Goal: Task Accomplishment & Management: Use online tool/utility

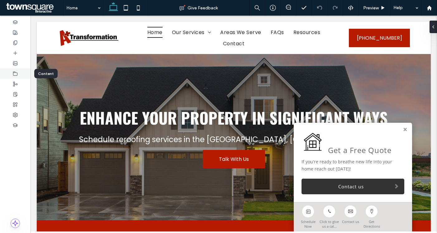
click at [14, 71] on use at bounding box center [15, 73] width 4 height 4
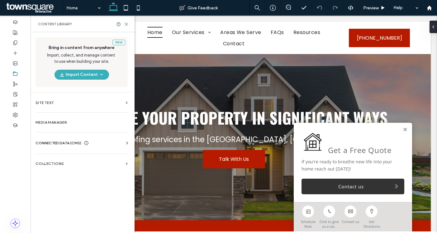
click at [56, 144] on span "CONNECTED DATA (CMS)" at bounding box center [59, 143] width 46 height 6
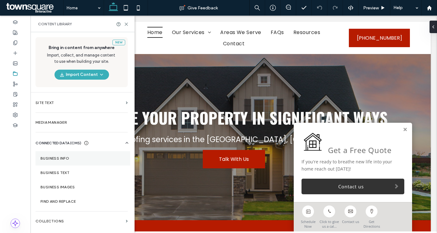
click at [65, 160] on label "Business Info" at bounding box center [83, 158] width 85 height 4
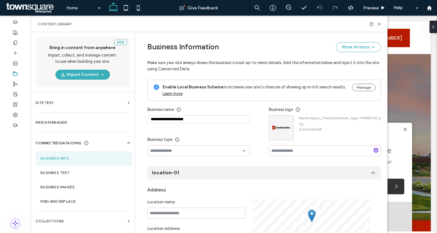
drag, startPoint x: 189, startPoint y: 119, endPoint x: 140, endPoint y: 119, distance: 48.6
paste input
type input "**********"
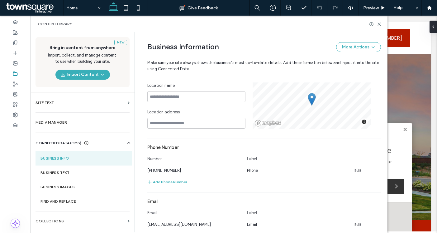
scroll to position [117, 0]
click at [356, 169] on link "Edit" at bounding box center [358, 169] width 7 height 5
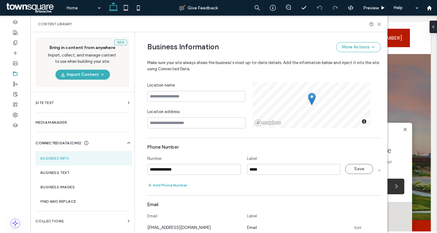
drag, startPoint x: 176, startPoint y: 170, endPoint x: 141, endPoint y: 170, distance: 35.5
click at [141, 170] on div "**********" at bounding box center [259, 165] width 243 height 499
type input "**********"
click at [361, 167] on button "Save" at bounding box center [359, 169] width 28 height 10
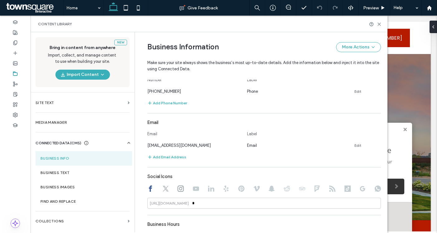
scroll to position [196, 0]
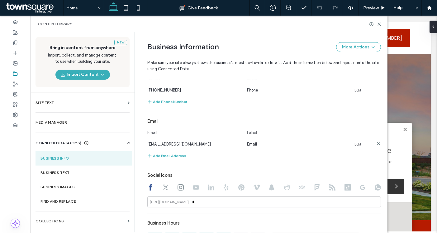
click at [358, 144] on link "Edit" at bounding box center [358, 144] width 7 height 5
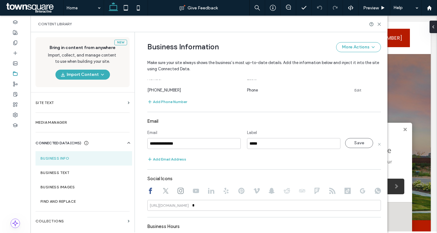
drag, startPoint x: 184, startPoint y: 146, endPoint x: 137, endPoint y: 146, distance: 47.4
click at [138, 146] on div "**********" at bounding box center [259, 85] width 243 height 499
drag, startPoint x: 182, startPoint y: 145, endPoint x: 136, endPoint y: 145, distance: 45.8
click at [138, 145] on div "**********" at bounding box center [259, 85] width 243 height 499
type input "**********"
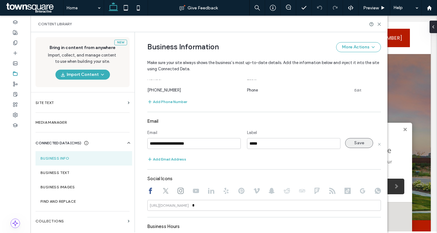
click at [351, 145] on button "Save" at bounding box center [359, 143] width 28 height 10
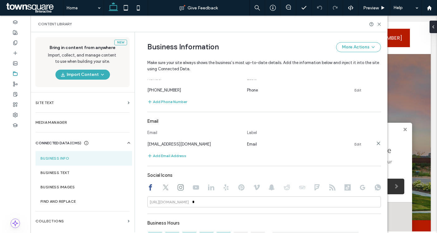
click at [355, 143] on link "Edit" at bounding box center [358, 144] width 7 height 5
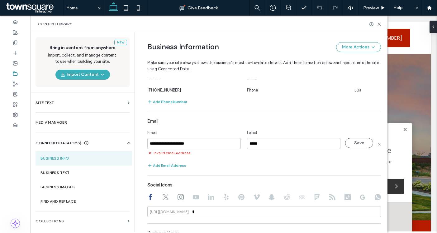
drag, startPoint x: 198, startPoint y: 143, endPoint x: 140, endPoint y: 142, distance: 58.0
click at [140, 142] on div "**********" at bounding box center [259, 88] width 243 height 505
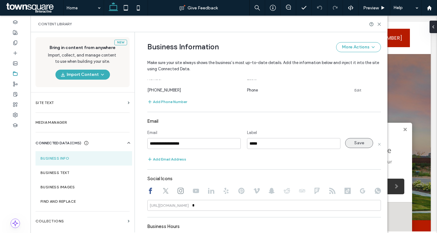
type input "**********"
click at [355, 142] on button "Save" at bounding box center [359, 143] width 28 height 10
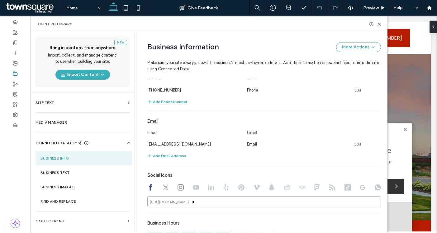
drag, startPoint x: 195, startPoint y: 206, endPoint x: 188, endPoint y: 204, distance: 6.7
click at [188, 204] on div "https://facebook.com/ *" at bounding box center [264, 201] width 234 height 11
click at [165, 186] on icon at bounding box center [166, 187] width 6 height 6
type input "*"
drag, startPoint x: 193, startPoint y: 202, endPoint x: 163, endPoint y: 201, distance: 29.9
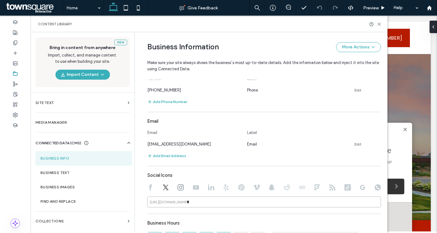
click at [163, 202] on div "https://twitter.com/ *" at bounding box center [264, 201] width 234 height 11
click at [178, 188] on use at bounding box center [181, 187] width 6 height 6
type input "*"
drag, startPoint x: 197, startPoint y: 201, endPoint x: 161, endPoint y: 200, distance: 36.2
click at [161, 201] on div "https://instagram.com/ *" at bounding box center [264, 201] width 234 height 11
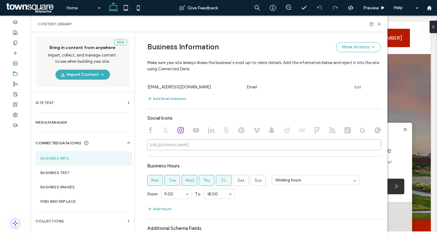
scroll to position [296, 0]
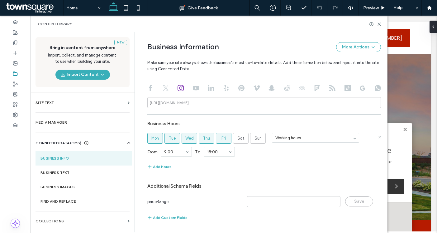
click at [222, 139] on span "Fri" at bounding box center [224, 138] width 4 height 6
click at [207, 139] on span "Thu" at bounding box center [206, 138] width 7 height 6
click at [190, 139] on span "Wed" at bounding box center [189, 138] width 8 height 6
click at [171, 138] on span "Tue" at bounding box center [172, 138] width 7 height 6
click at [156, 138] on span "Mon" at bounding box center [154, 138] width 7 height 6
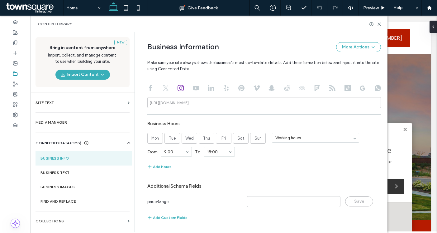
click at [163, 87] on icon at bounding box center [166, 88] width 6 height 6
click at [147, 89] on icon at bounding box center [150, 88] width 6 height 6
click at [73, 173] on label "Business Text" at bounding box center [84, 172] width 87 height 4
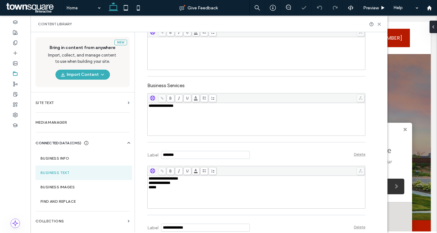
scroll to position [163, 0]
drag, startPoint x: 159, startPoint y: 107, endPoint x: 134, endPoint y: 107, distance: 24.6
click at [135, 107] on div "**********" at bounding box center [261, 132] width 253 height 200
click at [179, 189] on div "*****" at bounding box center [257, 187] width 216 height 4
drag, startPoint x: 160, startPoint y: 190, endPoint x: 141, endPoint y: 178, distance: 22.6
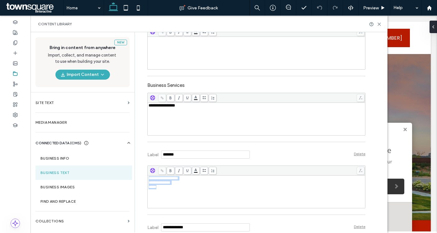
click at [141, 178] on div "**********" at bounding box center [252, 87] width 228 height 437
paste div "Rich Text Editor"
drag, startPoint x: 165, startPoint y: 180, endPoint x: 146, endPoint y: 180, distance: 19.3
click at [148, 180] on div "**********" at bounding box center [257, 191] width 218 height 32
copy span "**********"
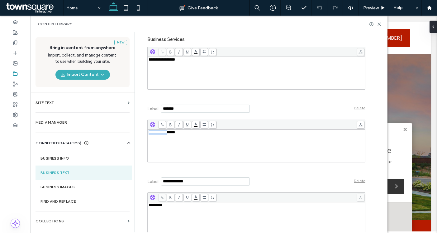
scroll to position [209, 0]
drag, startPoint x: 169, startPoint y: 207, endPoint x: 138, endPoint y: 207, distance: 30.5
click at [138, 207] on div "**********" at bounding box center [252, 41] width 228 height 437
click at [19, 32] on div at bounding box center [15, 32] width 31 height 10
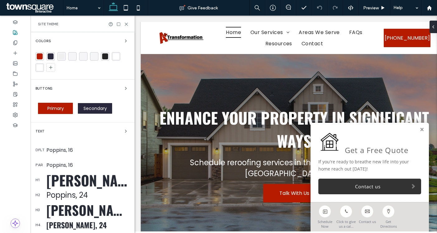
click at [41, 58] on div "rgba(182, 27, 0, 1)" at bounding box center [40, 56] width 6 height 6
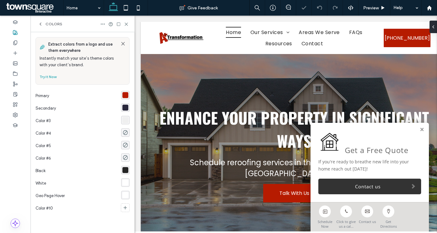
scroll to position [0, 0]
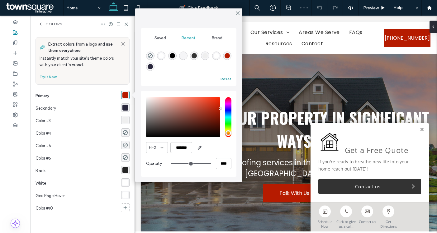
click at [226, 82] on button "Reset" at bounding box center [226, 78] width 11 height 7
click at [156, 38] on span "Saved" at bounding box center [161, 38] width 12 height 5
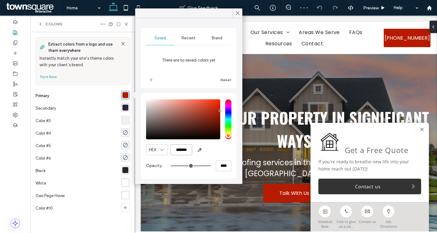
click at [187, 150] on input "*******" at bounding box center [182, 149] width 22 height 11
paste input "color picker textbox"
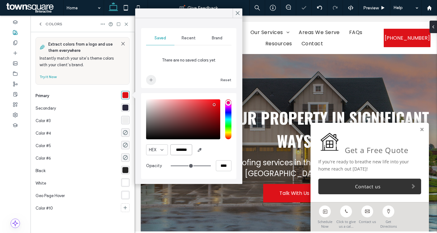
type input "*******"
click at [152, 79] on icon "add color" at bounding box center [151, 79] width 5 height 5
click at [125, 106] on div "rgba(42, 40, 60, 1)" at bounding box center [126, 107] width 6 height 6
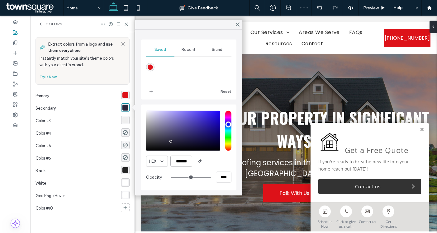
click at [180, 159] on input "*******" at bounding box center [182, 161] width 22 height 11
paste input "color picker textbox"
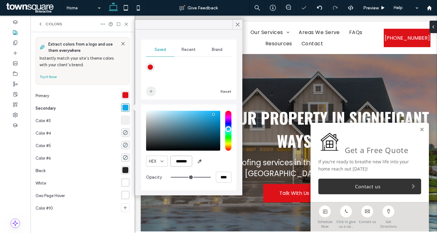
type input "*******"
click at [151, 93] on icon "add color" at bounding box center [151, 91] width 5 height 5
click at [123, 119] on div "rgba(239, 239, 239, 1)" at bounding box center [126, 120] width 6 height 6
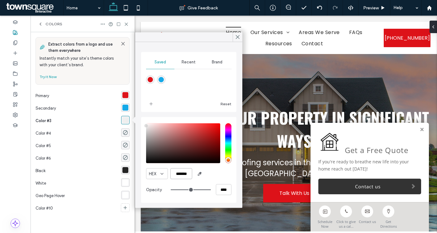
click at [181, 173] on input "*******" at bounding box center [182, 173] width 22 height 11
paste input "color picker textbox"
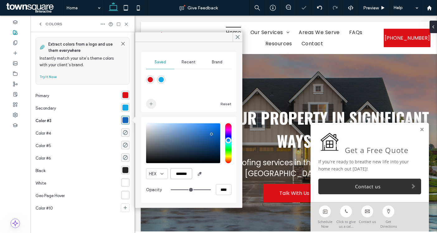
type input "*******"
click at [151, 101] on span "add color" at bounding box center [151, 104] width 10 height 10
click at [126, 132] on use "rgba(0, 0, 0, 0)" at bounding box center [125, 132] width 5 height 5
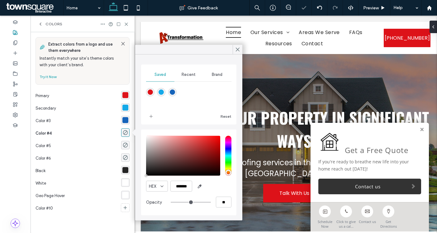
type input "*******"
type input "***"
type input "****"
type input "*******"
drag, startPoint x: 150, startPoint y: 139, endPoint x: 139, endPoint y: 139, distance: 11.5
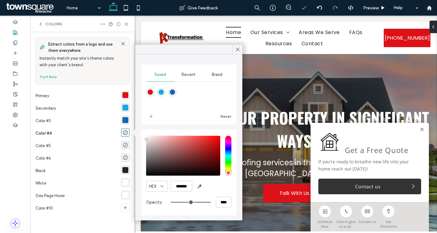
click at [139, 139] on div "Saved Recent Brand Reset HEX ******* Opacity ****" at bounding box center [188, 138] width 107 height 166
click at [149, 117] on icon "add color" at bounding box center [151, 116] width 5 height 5
click at [127, 143] on use "rgba(0, 0, 0, 0)" at bounding box center [125, 144] width 5 height 5
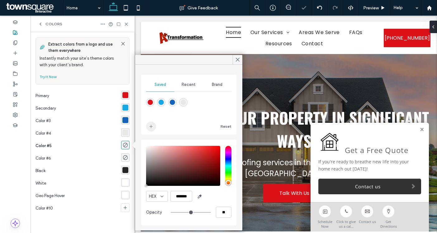
click at [149, 126] on icon "add color" at bounding box center [151, 126] width 5 height 5
click at [126, 167] on div "rgba(36, 36, 36, 1)" at bounding box center [126, 170] width 6 height 6
click at [151, 127] on icon "add color" at bounding box center [151, 126] width 5 height 5
click at [127, 180] on div "rgba(255, 255, 255, 1)" at bounding box center [126, 182] width 6 height 6
click at [151, 127] on icon "add color" at bounding box center [151, 126] width 5 height 5
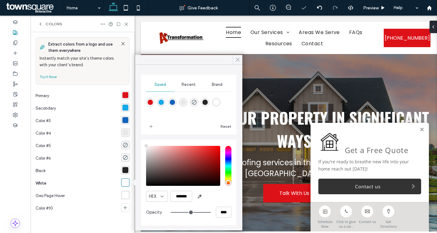
click at [237, 59] on use at bounding box center [237, 59] width 3 height 3
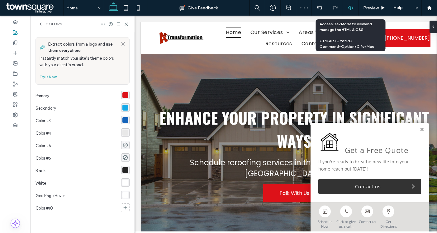
click at [348, 9] on icon at bounding box center [351, 8] width 6 height 6
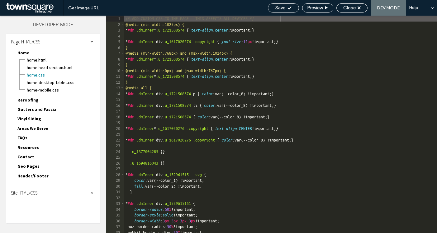
click at [46, 198] on div "Site HTML/CSS" at bounding box center [53, 193] width 94 height 16
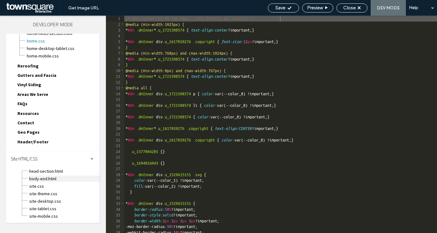
click at [49, 179] on span "body-end.html" at bounding box center [64, 178] width 71 height 6
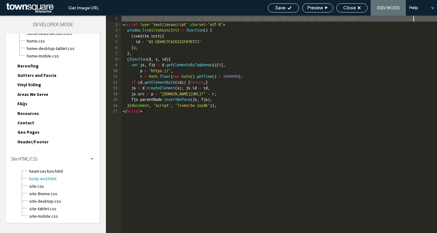
click at [188, 75] on div "<!--THE CONTENT OF THIS FILE WILL BE APPENDED TO EVERY PAGE JUST BEFORE THE CLO…" at bounding box center [280, 130] width 316 height 228
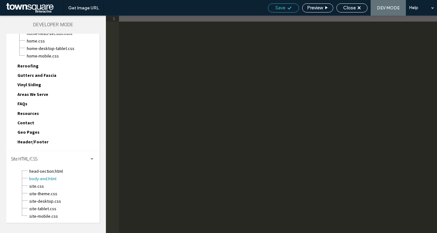
click at [283, 8] on span "Save" at bounding box center [281, 8] width 10 height 6
click at [342, 6] on div "Close" at bounding box center [352, 8] width 31 height 6
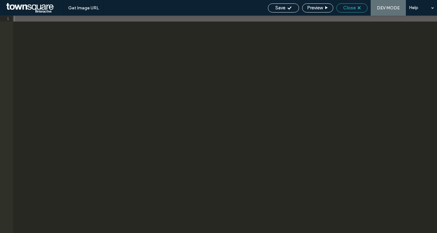
scroll to position [18, 0]
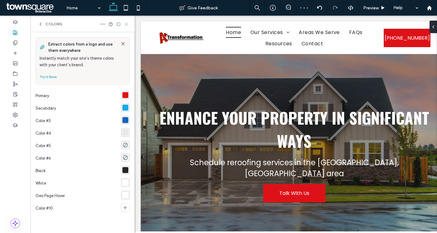
drag, startPoint x: 127, startPoint y: 24, endPoint x: 109, endPoint y: 3, distance: 27.5
click at [127, 24] on icon at bounding box center [126, 24] width 5 height 5
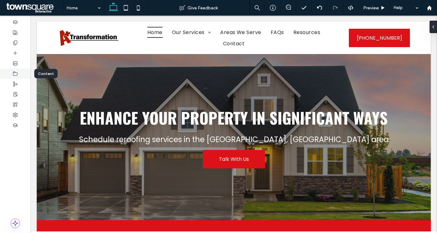
click at [16, 71] on icon at bounding box center [15, 73] width 5 height 5
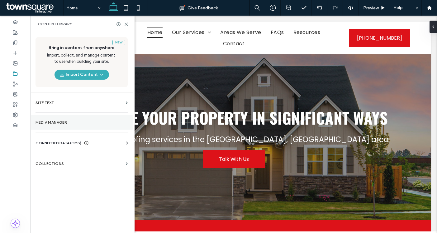
click at [56, 115] on section "Media Manager" at bounding box center [82, 122] width 102 height 14
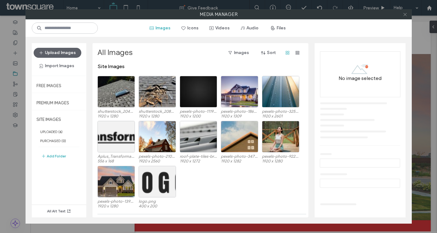
click at [405, 14] on icon at bounding box center [405, 14] width 5 height 5
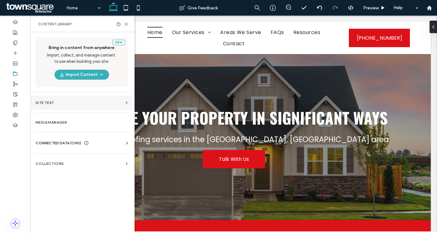
click at [58, 99] on section "Site Text" at bounding box center [82, 102] width 102 height 14
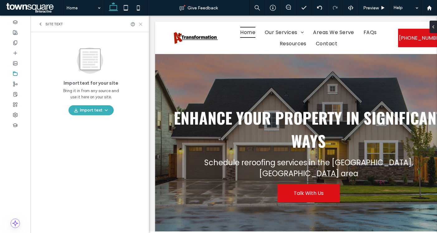
click at [141, 23] on icon at bounding box center [140, 24] width 5 height 5
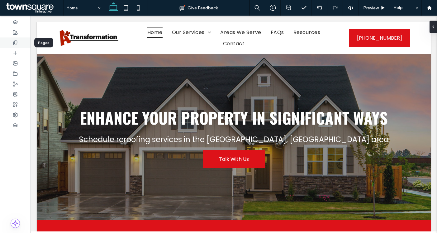
click at [9, 41] on div at bounding box center [15, 42] width 31 height 10
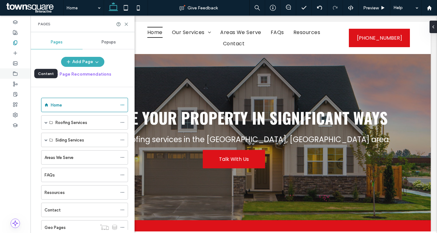
click at [15, 71] on use at bounding box center [15, 73] width 4 height 4
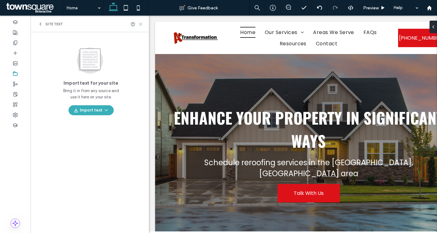
click at [141, 22] on icon at bounding box center [140, 24] width 5 height 5
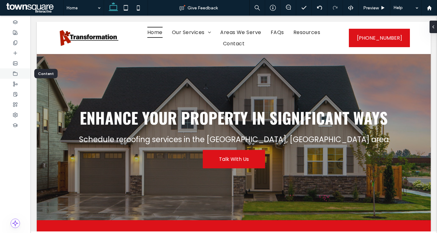
click at [17, 72] on icon at bounding box center [15, 73] width 5 height 5
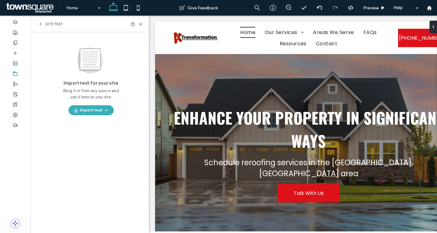
click at [49, 25] on span "Site Text" at bounding box center [54, 24] width 17 height 5
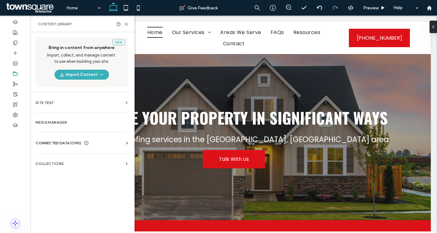
click at [67, 140] on span "CONNECTED DATA (CMS)" at bounding box center [59, 143] width 46 height 6
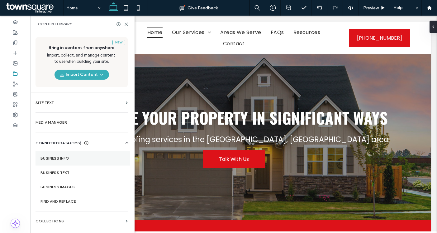
click at [83, 159] on label "Business Info" at bounding box center [83, 158] width 85 height 4
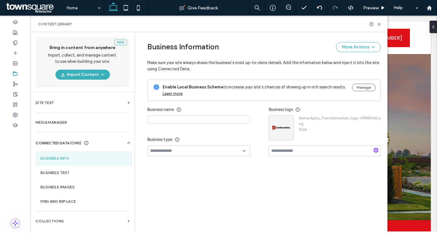
type input "**********"
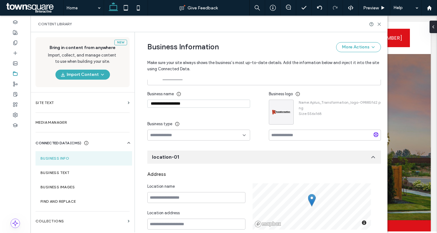
scroll to position [0, 0]
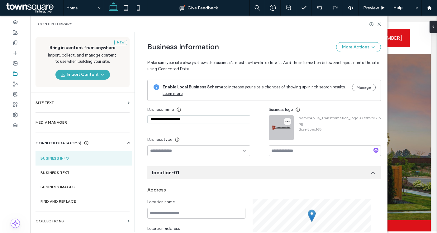
click at [286, 121] on icon "button" at bounding box center [287, 121] width 5 height 5
click at [298, 136] on span "Replace Image" at bounding box center [309, 136] width 28 height 6
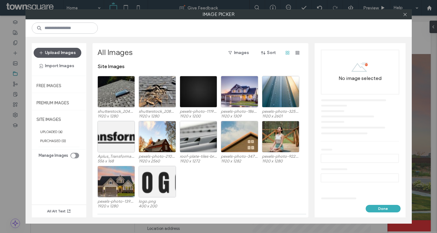
click at [57, 51] on button "Upload Images" at bounding box center [58, 53] width 48 height 10
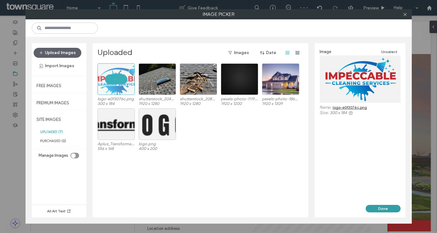
click at [391, 208] on button "Done" at bounding box center [383, 207] width 35 height 7
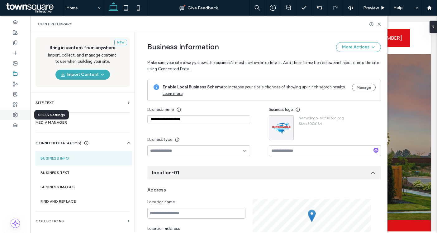
click at [17, 115] on icon at bounding box center [15, 114] width 5 height 5
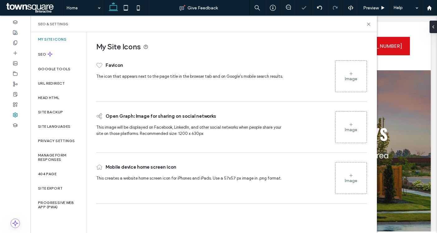
click at [351, 74] on icon at bounding box center [351, 73] width 5 height 5
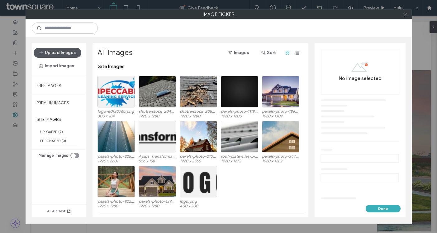
click at [73, 52] on button "Upload Images" at bounding box center [58, 53] width 48 height 10
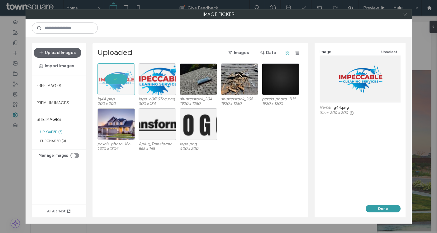
click at [392, 209] on button "Done" at bounding box center [383, 207] width 35 height 7
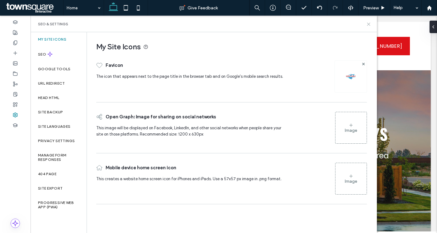
click at [368, 22] on icon at bounding box center [369, 24] width 5 height 5
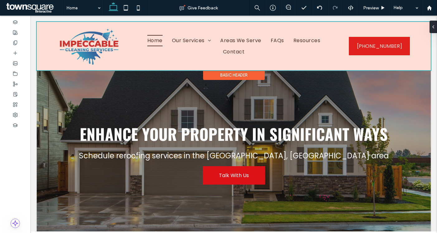
click at [222, 78] on div "Basic Header" at bounding box center [234, 75] width 62 height 10
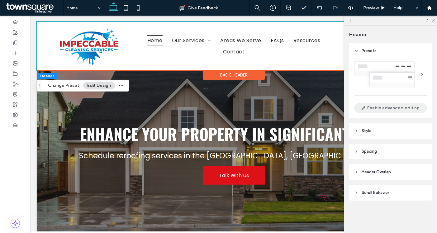
click at [392, 107] on button "Enable advanced editing" at bounding box center [390, 108] width 73 height 10
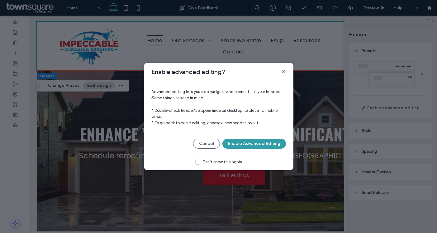
click at [250, 144] on button "Enable Advanced Editing" at bounding box center [255, 143] width 64 height 10
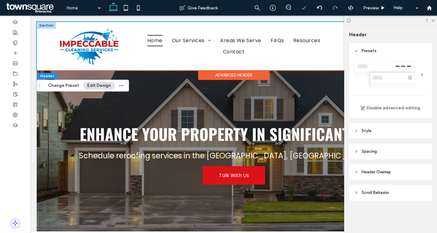
click at [50, 26] on div at bounding box center [46, 25] width 19 height 7
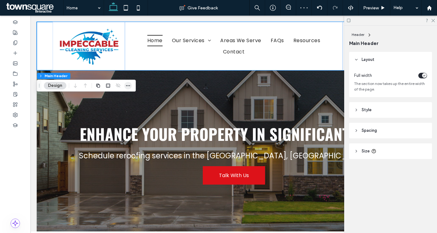
click at [127, 86] on icon "button" at bounding box center [128, 85] width 5 height 5
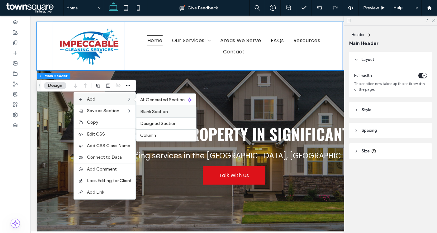
click at [159, 110] on span "Blank Section" at bounding box center [154, 111] width 28 height 5
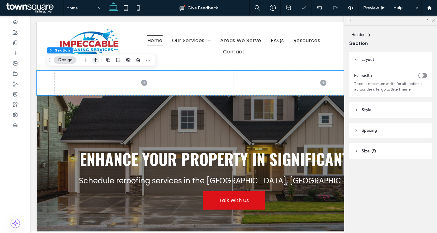
click at [95, 60] on use "button" at bounding box center [95, 60] width 3 height 4
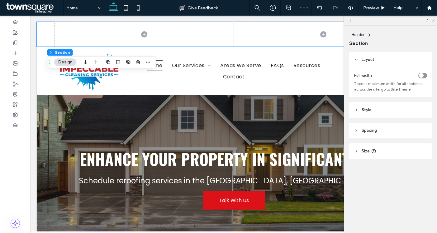
click at [433, 19] on icon at bounding box center [433, 20] width 4 height 4
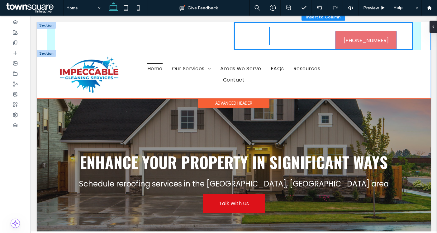
drag, startPoint x: 391, startPoint y: 69, endPoint x: 378, endPoint y: 38, distance: 33.6
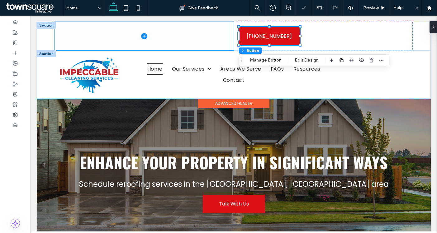
click at [216, 38] on span at bounding box center [144, 36] width 179 height 28
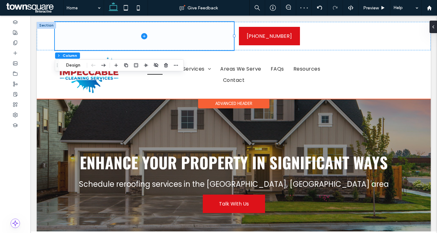
click at [186, 36] on span at bounding box center [144, 36] width 179 height 28
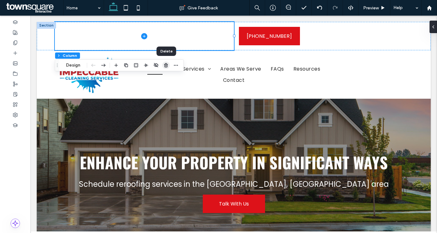
click at [166, 64] on icon "button" at bounding box center [166, 65] width 5 height 5
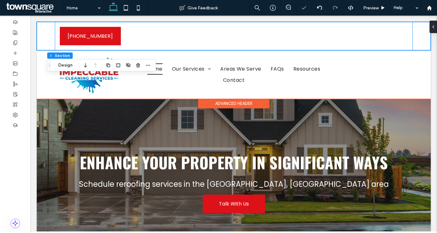
click at [133, 47] on div "[PHONE_NUMBER]" at bounding box center [234, 36] width 358 height 28
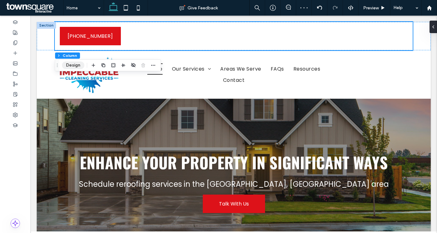
click at [79, 65] on button "Design" at bounding box center [73, 64] width 22 height 7
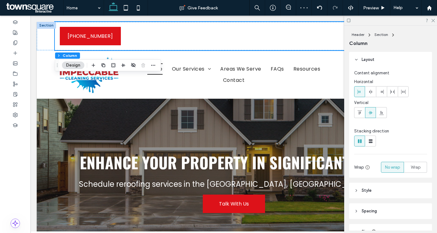
scroll to position [34, 0]
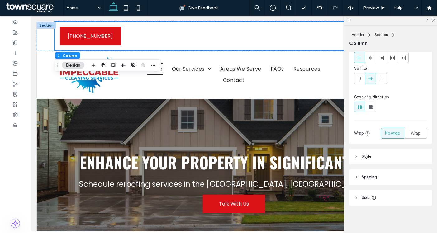
click at [385, 154] on header "Style" at bounding box center [390, 156] width 83 height 16
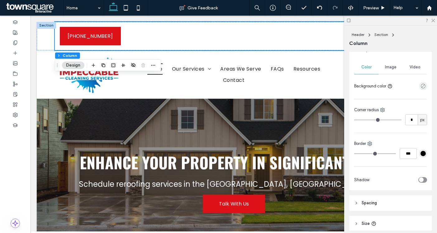
scroll to position [166, 0]
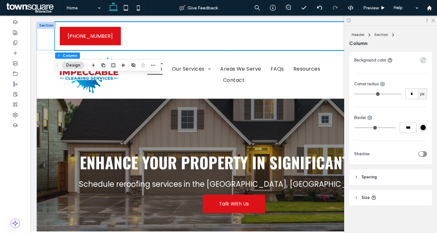
click at [389, 179] on header "Spacing" at bounding box center [390, 177] width 83 height 16
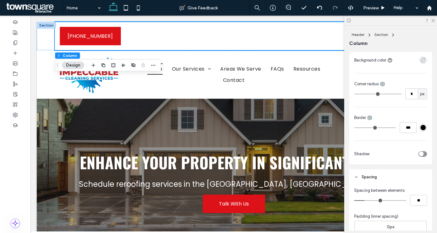
scroll to position [212, 0]
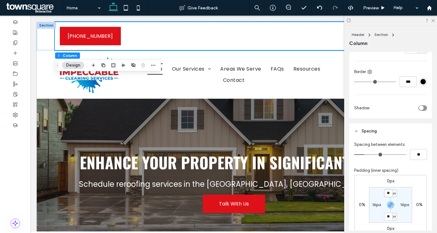
click at [389, 192] on input "**" at bounding box center [388, 193] width 8 height 8
type input "*"
click at [374, 204] on label "16px" at bounding box center [376, 204] width 9 height 5
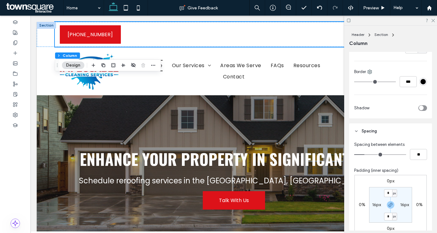
type input "**"
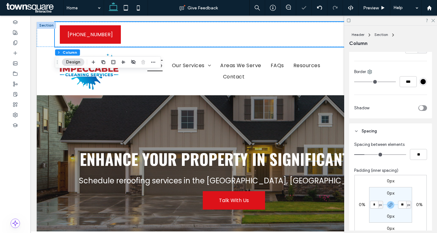
type input "*"
click at [377, 191] on section "0px * px 0px * px" at bounding box center [390, 205] width 43 height 36
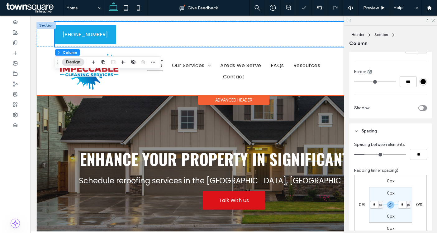
click at [84, 34] on span "[PHONE_NUMBER]" at bounding box center [85, 35] width 45 height 18
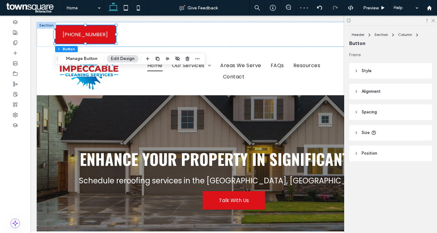
click at [389, 74] on header "Style" at bounding box center [390, 71] width 83 height 16
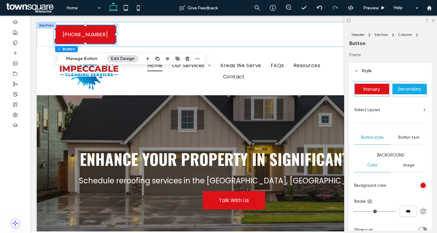
click at [424, 185] on div "rgb(221, 18, 25)" at bounding box center [423, 184] width 5 height 5
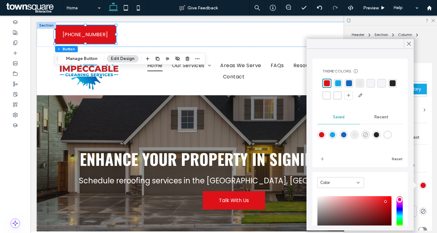
click at [367, 134] on use "rgba(0,0,0,0)" at bounding box center [365, 134] width 5 height 5
type input "*******"
type input "*"
type input "**"
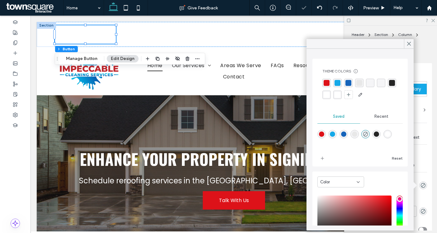
click at [425, 167] on div "Image" at bounding box center [409, 165] width 36 height 14
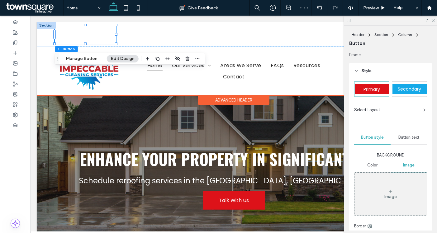
click at [41, 25] on div at bounding box center [46, 25] width 19 height 7
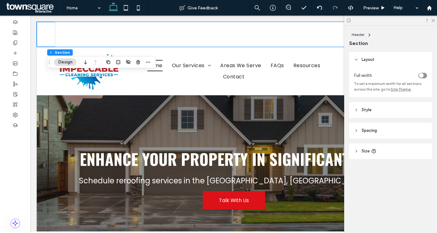
click at [383, 105] on header "Style" at bounding box center [390, 110] width 83 height 16
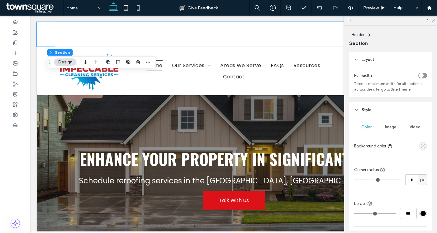
click at [424, 146] on use "empty color" at bounding box center [423, 145] width 5 height 5
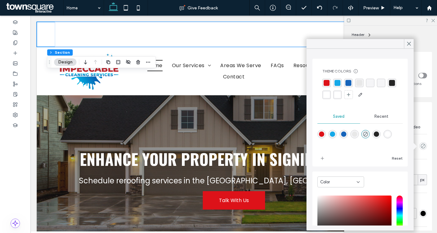
click at [344, 132] on div "rgba(22,100,186,1)" at bounding box center [343, 133] width 5 height 5
type input "*******"
type input "***"
type input "****"
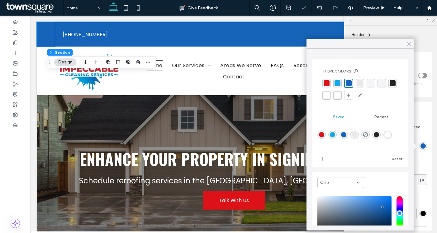
click at [411, 44] on icon at bounding box center [409, 44] width 6 height 6
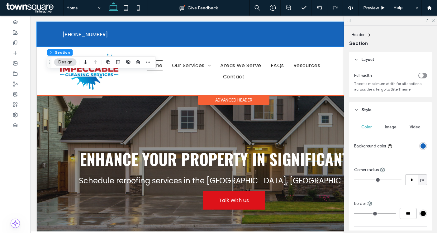
click at [122, 35] on div "[PHONE_NUMBER]" at bounding box center [234, 34] width 358 height 25
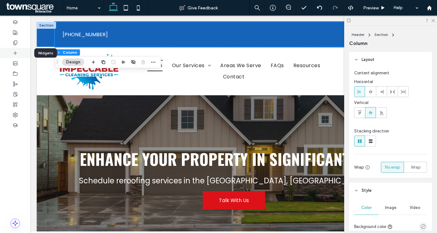
click at [22, 53] on div at bounding box center [15, 53] width 31 height 10
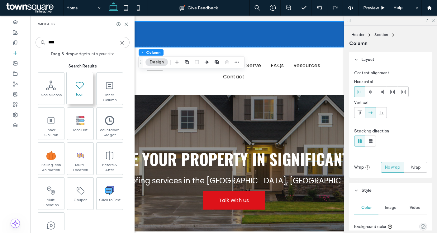
type input "****"
click at [85, 97] on span "Icon" at bounding box center [80, 96] width 26 height 9
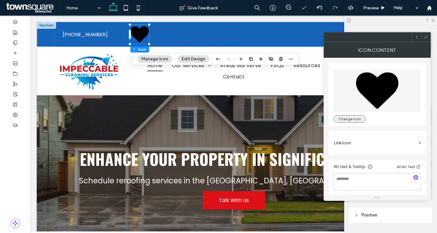
click at [357, 117] on button "Change Icon" at bounding box center [350, 118] width 32 height 7
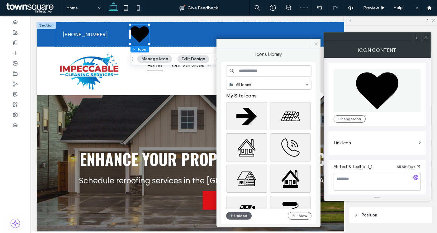
click at [286, 73] on input at bounding box center [268, 70] width 85 height 11
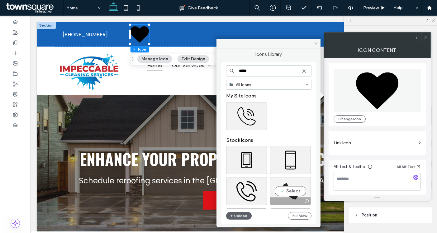
type input "*****"
click at [291, 194] on div "Select" at bounding box center [290, 191] width 41 height 28
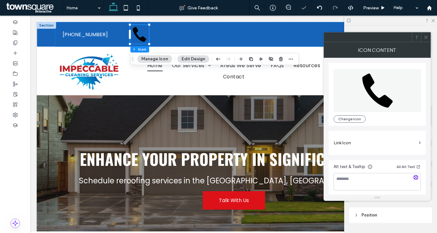
click at [425, 35] on icon at bounding box center [426, 37] width 5 height 5
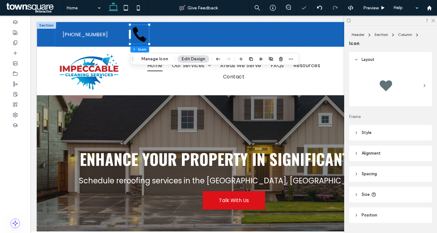
click at [408, 134] on header "Style" at bounding box center [390, 133] width 83 height 16
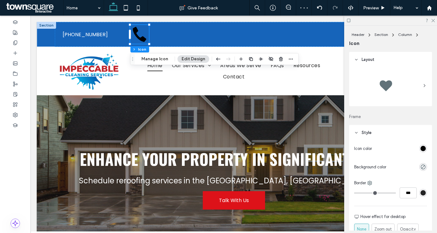
click at [425, 151] on div "rgb(0, 0, 0)" at bounding box center [424, 148] width 8 height 8
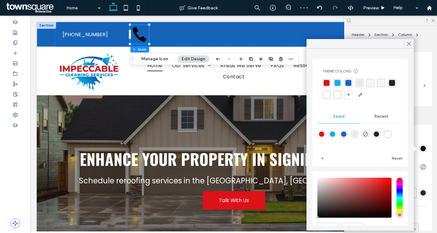
click at [387, 134] on div "rgba(255,255,255,1)" at bounding box center [387, 133] width 5 height 5
type input "*******"
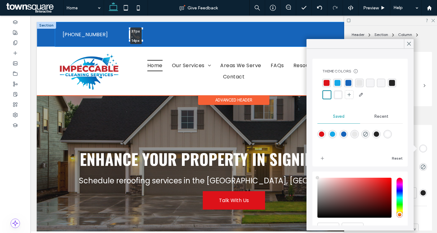
drag, startPoint x: 149, startPoint y: 44, endPoint x: 140, endPoint y: 38, distance: 10.3
click at [140, 38] on div "(985) 710-4699 37px , 14px" at bounding box center [234, 34] width 374 height 25
type input "**"
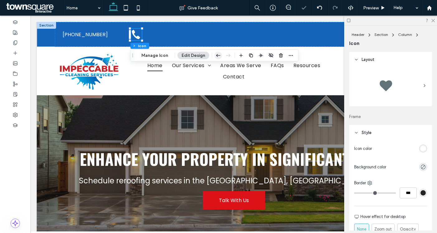
click at [215, 54] on icon "button" at bounding box center [218, 55] width 7 height 11
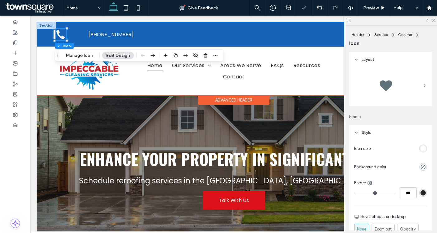
click at [75, 34] on div "[PHONE_NUMBER]" at bounding box center [234, 34] width 358 height 25
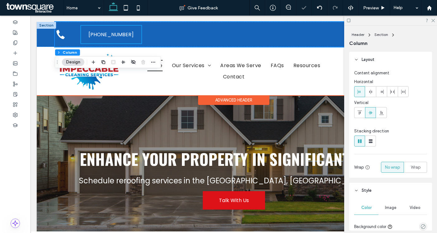
click at [84, 36] on link "[PHONE_NUMBER]" at bounding box center [111, 34] width 61 height 18
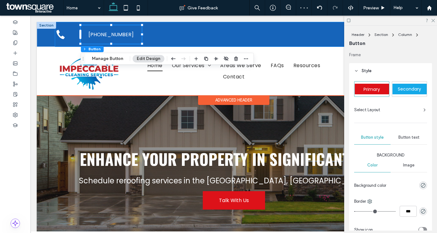
click at [74, 36] on div "[PHONE_NUMBER]" at bounding box center [234, 34] width 358 height 25
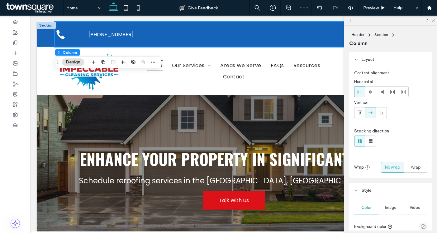
scroll to position [280, 0]
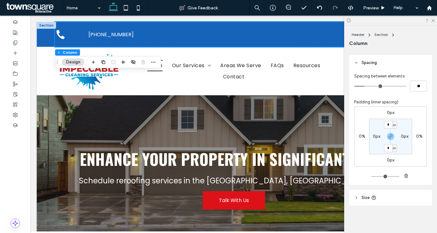
type input "*"
type input "**"
type input "*"
type input "**"
type input "*"
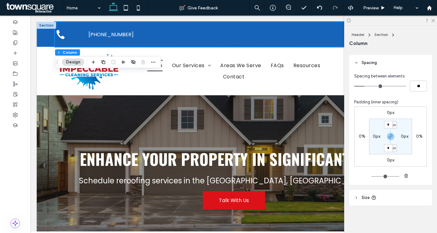
type input "**"
type input "*"
type input "**"
drag, startPoint x: 367, startPoint y: 84, endPoint x: 349, endPoint y: 84, distance: 18.1
type input "*"
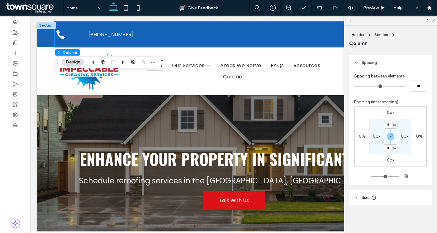
click at [354, 86] on input "range" at bounding box center [380, 86] width 52 height 1
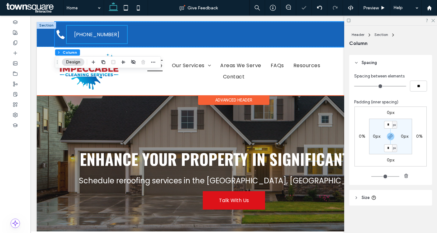
click at [74, 35] on link "[PHONE_NUMBER]" at bounding box center [96, 34] width 61 height 18
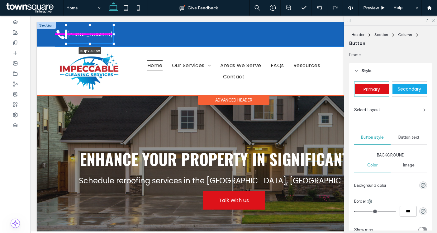
drag, startPoint x: 128, startPoint y: 34, endPoint x: 114, endPoint y: 34, distance: 14.0
click at [114, 34] on div at bounding box center [114, 34] width 2 height 2
type input "***"
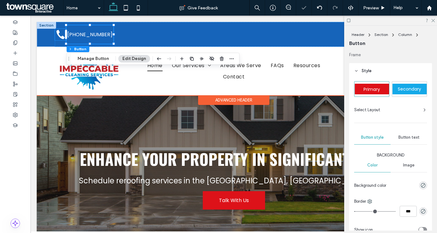
click at [61, 38] on icon at bounding box center [60, 34] width 8 height 9
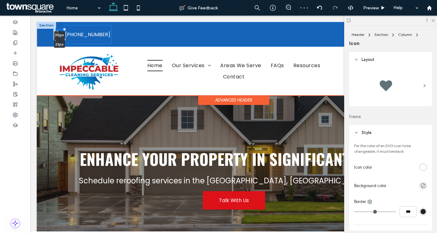
drag, startPoint x: 66, startPoint y: 41, endPoint x: 64, endPoint y: 39, distance: 3.3
click at [64, 39] on div at bounding box center [64, 39] width 2 height 2
type input "**"
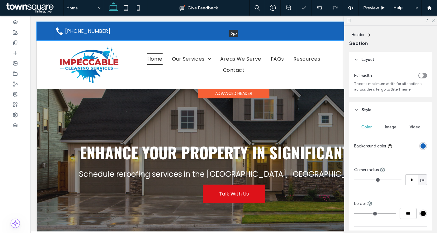
drag, startPoint x: 152, startPoint y: 46, endPoint x: 150, endPoint y: 16, distance: 29.7
type input "*"
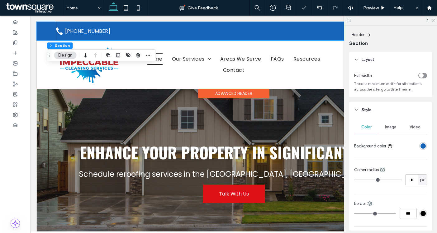
click at [435, 19] on icon at bounding box center [433, 20] width 4 height 4
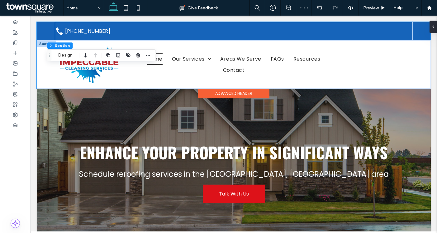
click at [44, 77] on div "Home Our Services Areas We Serve FAQs Resources Contact" at bounding box center [234, 64] width 394 height 48
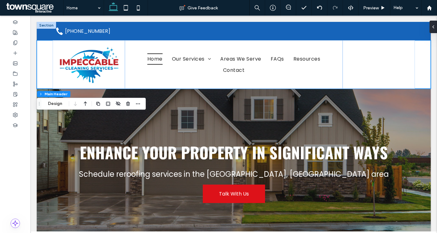
click at [46, 26] on div at bounding box center [46, 25] width 19 height 7
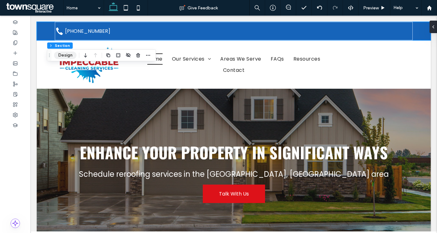
click at [64, 55] on button "Design" at bounding box center [65, 54] width 22 height 7
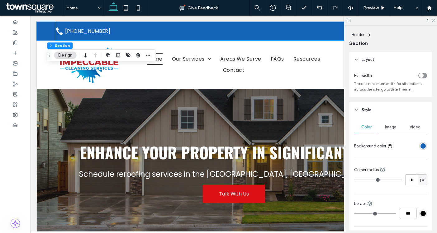
scroll to position [86, 0]
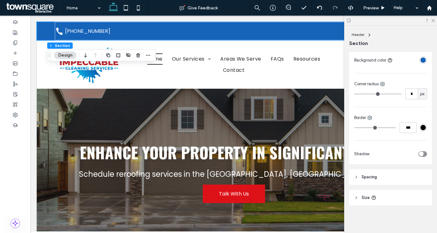
click at [396, 180] on header "Spacing" at bounding box center [390, 177] width 83 height 16
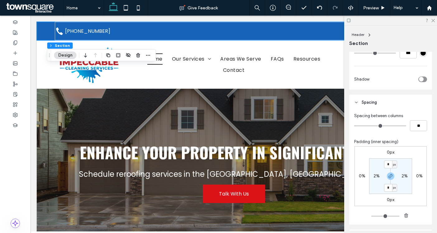
scroll to position [161, 0]
click at [107, 28] on link "[PHONE_NUMBER]" at bounding box center [87, 31] width 47 height 18
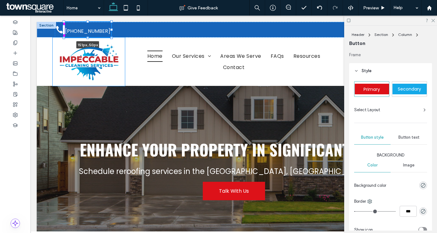
click at [87, 37] on div at bounding box center [87, 37] width 2 height 2
type input "**"
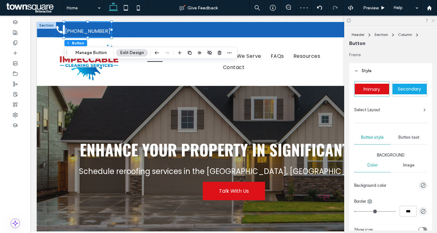
click at [433, 20] on use at bounding box center [433, 20] width 3 height 3
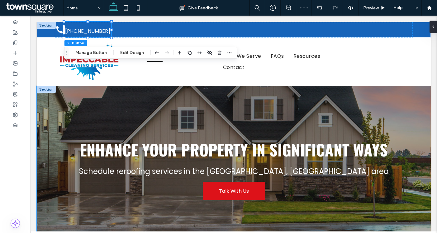
click at [110, 126] on div "Enhance Your Property in Significant Ways Schedule reroofing services in the Ch…" at bounding box center [234, 169] width 374 height 166
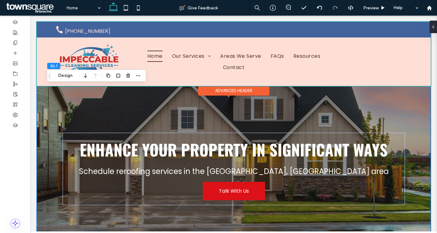
click at [354, 60] on div at bounding box center [234, 54] width 394 height 64
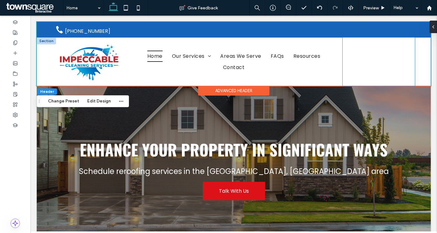
click at [352, 61] on div at bounding box center [379, 61] width 73 height 48
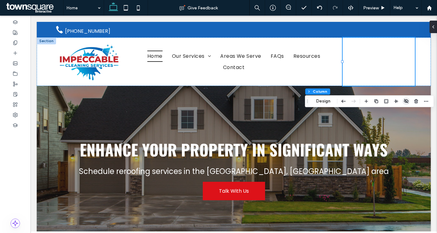
click at [405, 99] on use "button" at bounding box center [406, 101] width 4 height 4
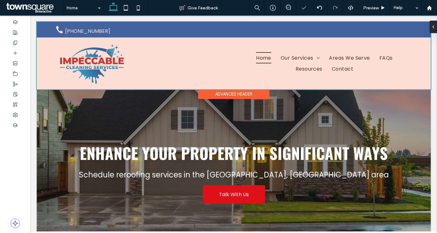
click at [348, 61] on div at bounding box center [234, 55] width 394 height 67
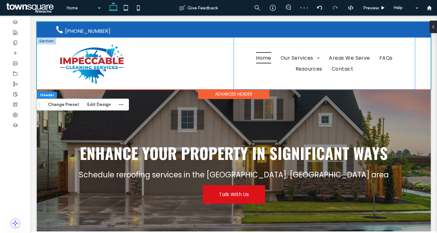
click at [236, 66] on div "Home Our Services Areas We Serve FAQs Resources Contact" at bounding box center [324, 63] width 181 height 52
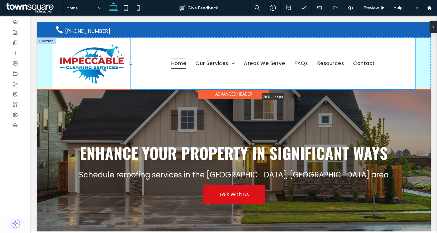
drag, startPoint x: 233, startPoint y: 64, endPoint x: 131, endPoint y: 63, distance: 102.9
click at [131, 63] on div at bounding box center [131, 63] width 2 height 2
type input "**"
type input "*****"
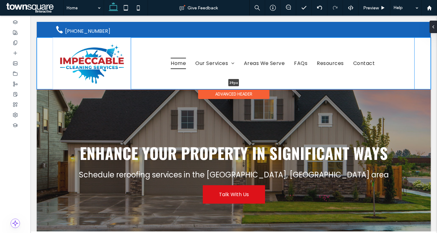
drag, startPoint x: 172, startPoint y: 88, endPoint x: 172, endPoint y: 48, distance: 39.3
click at [172, 48] on div "Home Our Services Areas We Serve FAQs Resources Contact 39px Section" at bounding box center [234, 63] width 394 height 52
type input "**"
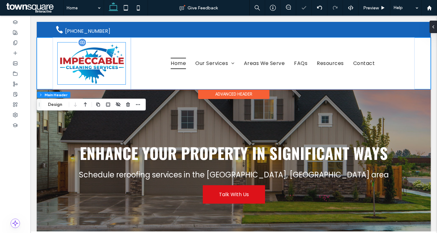
click at [95, 65] on img at bounding box center [92, 63] width 68 height 42
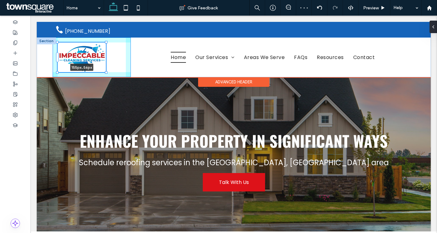
drag, startPoint x: 126, startPoint y: 84, endPoint x: 104, endPoint y: 73, distance: 24.4
click at [104, 73] on div "155px , 56px Home Our Services Areas We Serve FAQs Resources Contact" at bounding box center [234, 57] width 394 height 40
type input "***"
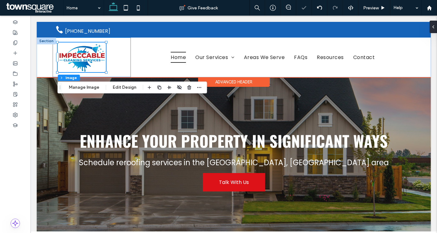
click at [119, 74] on div "155px , 56px" at bounding box center [92, 57] width 79 height 40
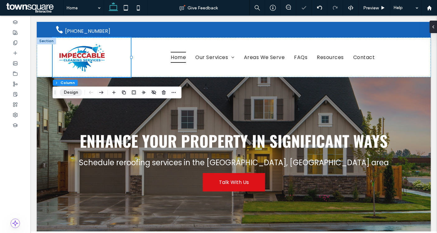
click at [73, 93] on button "Design" at bounding box center [71, 92] width 22 height 7
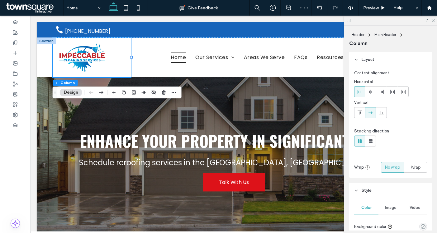
scroll to position [280, 0]
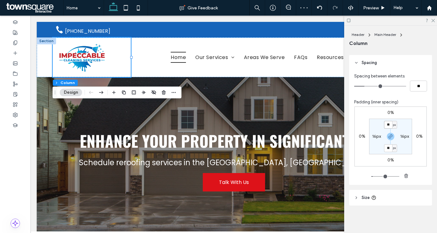
click at [388, 123] on input "**" at bounding box center [388, 125] width 8 height 8
type input "*"
click at [403, 128] on section "* px 16px * px 16px" at bounding box center [390, 136] width 43 height 36
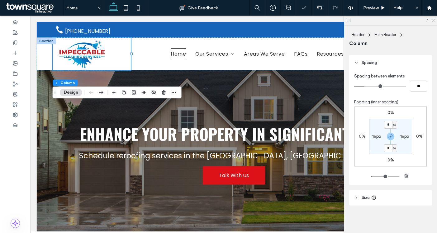
click at [432, 20] on icon at bounding box center [433, 20] width 4 height 4
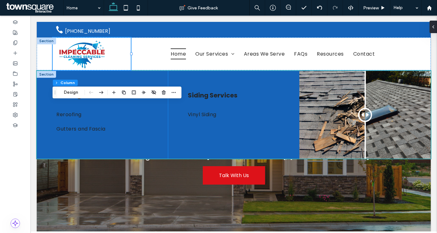
click at [199, 125] on div "Siding Services Vinyl Siding" at bounding box center [234, 115] width 132 height 88
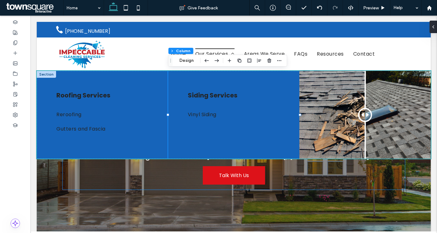
click at [182, 175] on div "Enhance Your Property in Significant Ways Schedule reroofing services in the Ch…" at bounding box center [234, 153] width 343 height 72
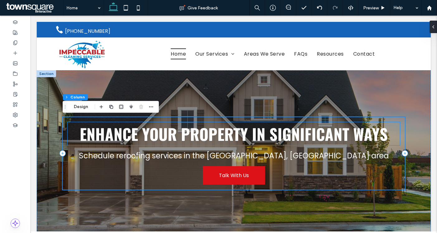
click at [198, 138] on span "Enhance Your Property in Significant Ways" at bounding box center [234, 133] width 308 height 23
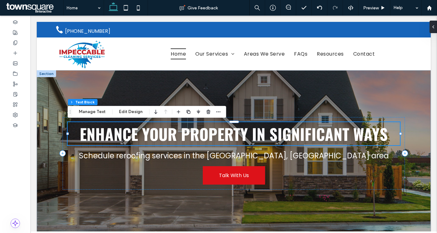
click at [198, 138] on div "Enhance Your Property in Significant Ways" at bounding box center [234, 133] width 333 height 23
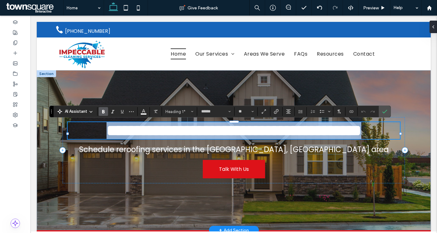
paste div
type input "***"
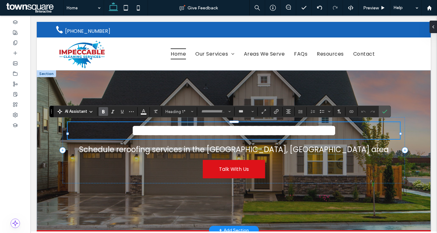
scroll to position [1, 0]
click at [15, 34] on icon at bounding box center [15, 32] width 5 height 5
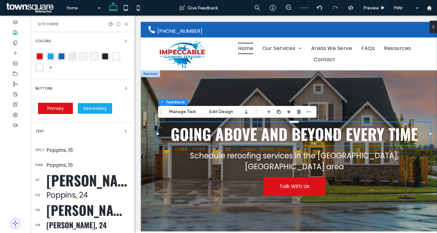
click at [78, 176] on div "[PERSON_NAME], 50" at bounding box center [87, 179] width 83 height 21
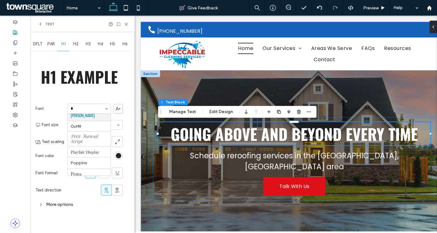
scroll to position [107, 0]
type input "**"
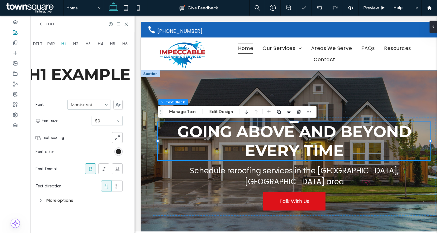
click at [91, 169] on icon at bounding box center [91, 169] width 6 height 6
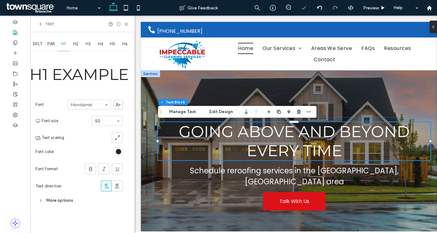
click at [74, 196] on div "More options" at bounding box center [79, 200] width 87 height 8
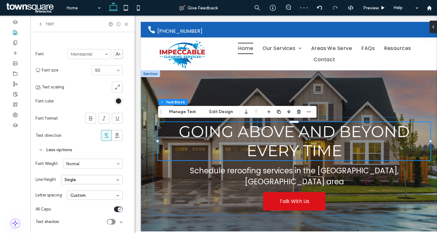
click at [119, 209] on icon "toggle" at bounding box center [120, 209] width 2 height 2
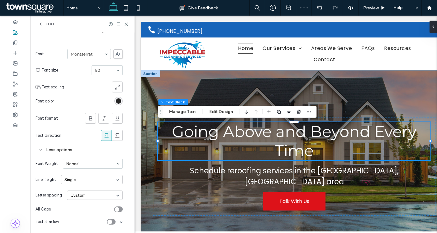
scroll to position [0, 0]
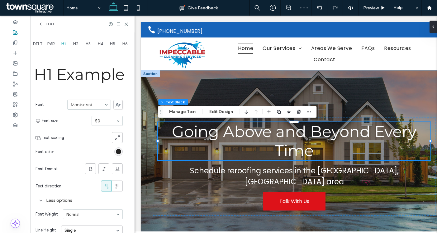
click at [72, 45] on div "H2" at bounding box center [76, 44] width 12 height 14
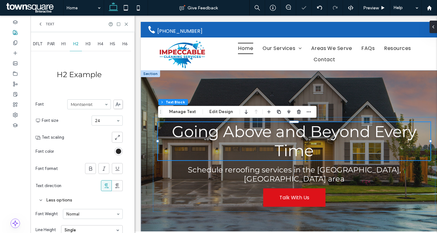
scroll to position [0, 0]
click at [89, 44] on span "H3" at bounding box center [88, 43] width 5 height 5
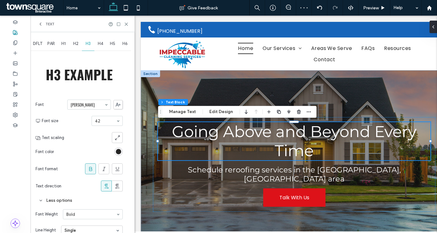
click at [104, 110] on section "Font [PERSON_NAME]" at bounding box center [79, 104] width 87 height 16
click at [90, 165] on icon at bounding box center [91, 168] width 6 height 6
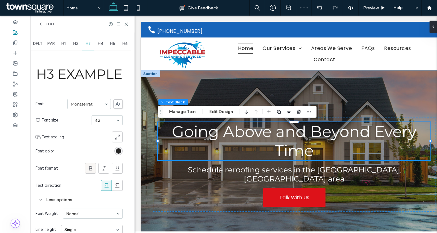
scroll to position [50, 0]
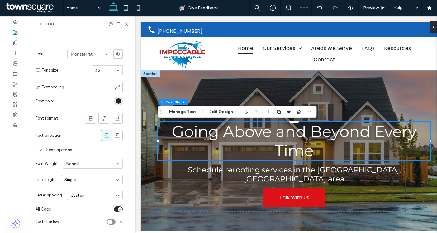
click at [119, 209] on icon "toggle" at bounding box center [120, 209] width 2 height 2
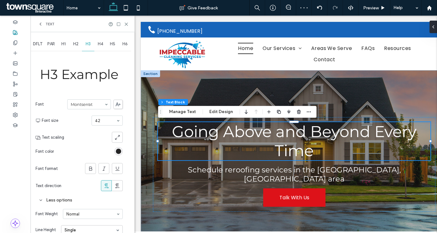
click at [99, 44] on span "H4" at bounding box center [100, 43] width 5 height 5
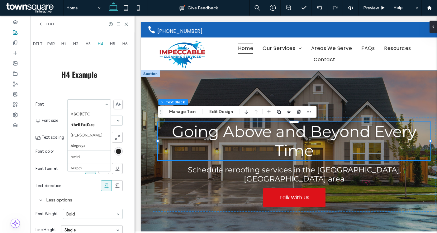
scroll to position [339, 0]
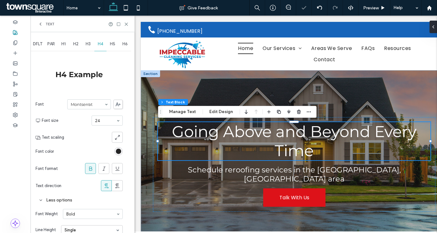
click at [89, 170] on icon at bounding box center [91, 168] width 6 height 6
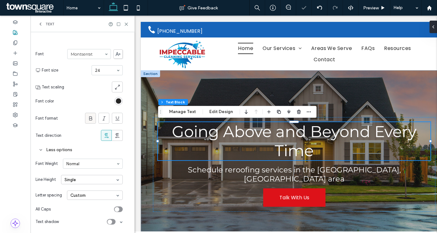
scroll to position [0, 0]
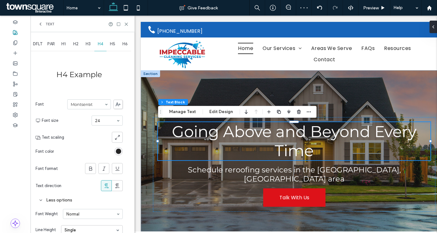
click at [113, 46] on span "H5" at bounding box center [112, 43] width 5 height 5
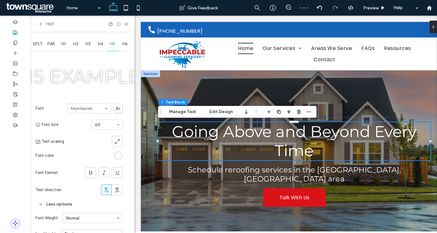
scroll to position [54, 0]
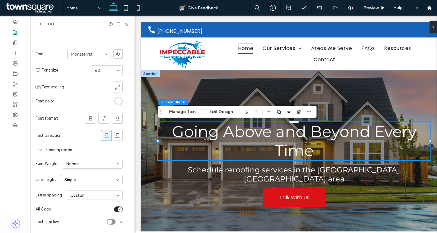
click at [118, 207] on div "toggle" at bounding box center [120, 209] width 5 height 5
click at [125, 26] on div "Text" at bounding box center [82, 24] width 89 height 5
click at [126, 22] on icon at bounding box center [126, 24] width 5 height 5
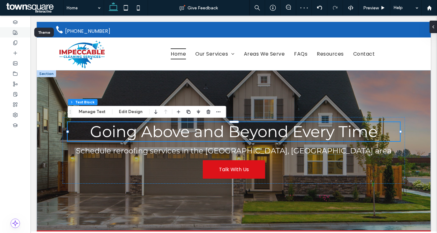
click at [14, 31] on icon at bounding box center [15, 32] width 5 height 5
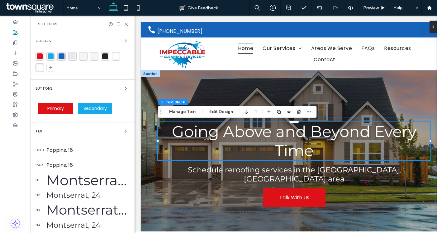
scroll to position [88, 0]
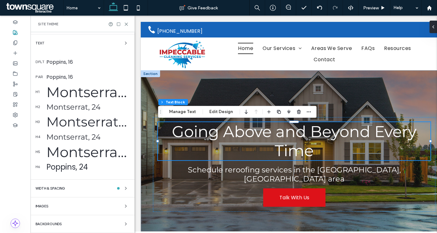
click at [72, 165] on div "Poppins, 24" at bounding box center [87, 166] width 83 height 11
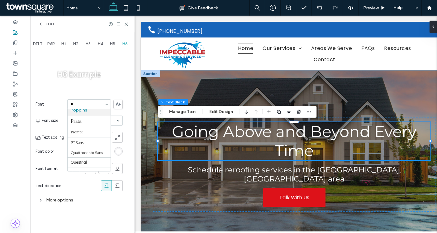
scroll to position [107, 0]
type input "**"
click at [39, 45] on span "DFLT" at bounding box center [37, 43] width 9 height 5
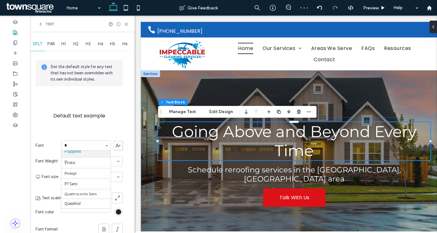
scroll to position [102, 0]
type input "**"
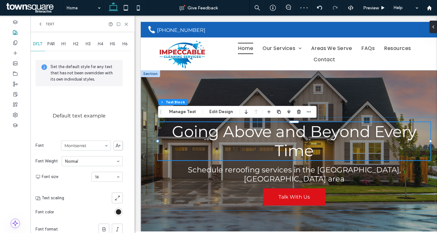
click at [50, 43] on span "PAR" at bounding box center [50, 43] width 7 height 5
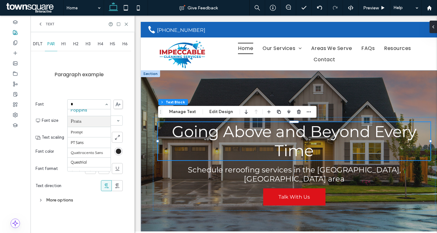
scroll to position [107, 0]
type input "**"
click at [127, 23] on use at bounding box center [126, 24] width 3 height 3
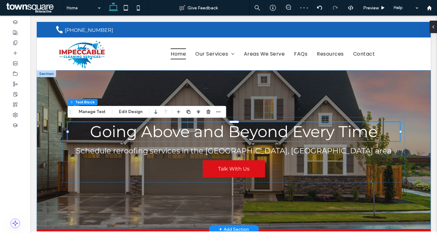
click at [58, 168] on div "Going Above and Beyond Every Time Schedule reroofing services in the [GEOGRAPHI…" at bounding box center [234, 149] width 374 height 159
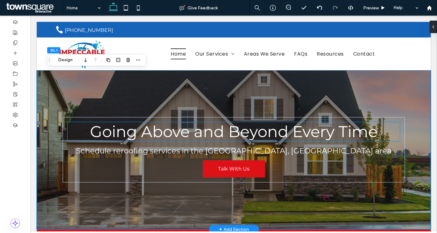
click at [226, 135] on span "Going Above and Beyond Every Time" at bounding box center [234, 131] width 288 height 19
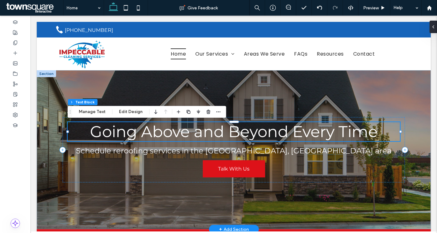
click at [226, 135] on div "Going Above and Beyond Every Time" at bounding box center [234, 131] width 333 height 19
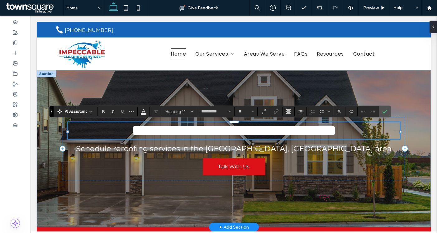
click at [226, 135] on span "**********" at bounding box center [234, 130] width 205 height 15
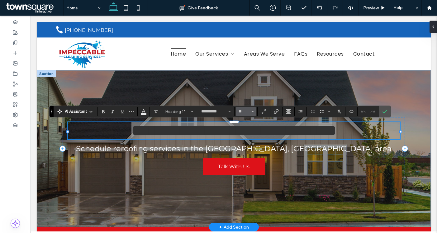
click at [252, 108] on span "Size" at bounding box center [253, 111] width 2 height 8
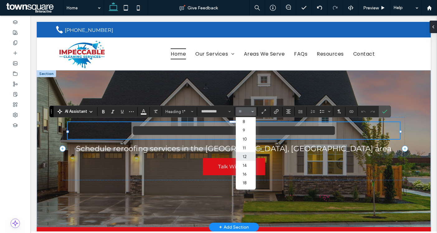
scroll to position [67, 0]
click at [245, 180] on label "72" at bounding box center [246, 176] width 20 height 9
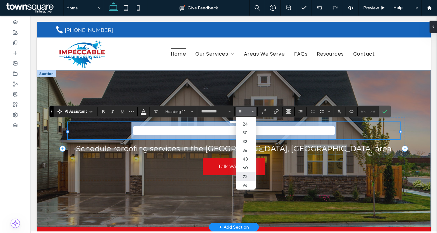
type input "**"
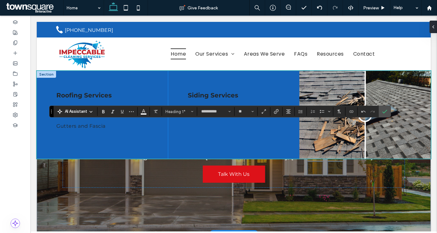
click at [230, 138] on div "Siding Services Vinyl Siding" at bounding box center [234, 115] width 132 height 88
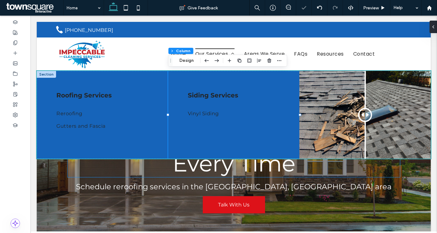
click at [230, 166] on span "Going Above and Beyond Every Time" at bounding box center [234, 149] width 286 height 55
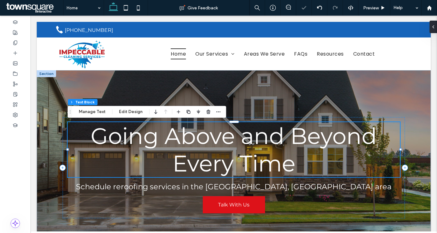
click at [231, 142] on span "Going Above and Beyond Every Time" at bounding box center [234, 149] width 286 height 55
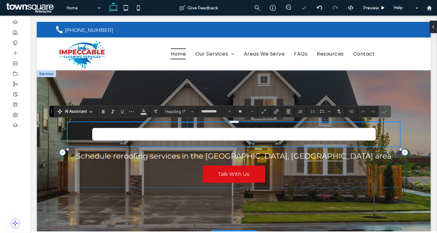
click at [231, 142] on span "**********" at bounding box center [234, 134] width 288 height 22
click at [236, 138] on span "**********" at bounding box center [234, 134] width 288 height 22
drag, startPoint x: 234, startPoint y: 138, endPoint x: 168, endPoint y: 137, distance: 65.5
click at [168, 137] on span "**********" at bounding box center [234, 134] width 288 height 22
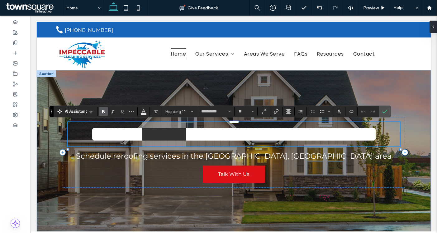
click at [102, 112] on icon "Bold" at bounding box center [103, 111] width 5 height 5
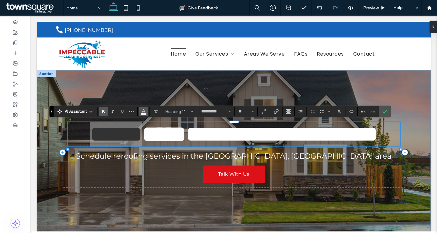
click at [144, 110] on use "Color" at bounding box center [143, 110] width 3 height 3
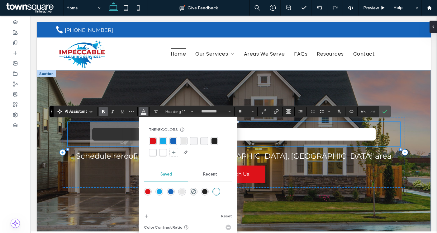
click at [153, 141] on div "rgba(221, 18, 25, 1)" at bounding box center [153, 141] width 6 height 6
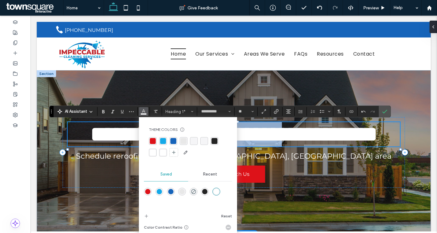
drag, startPoint x: 376, startPoint y: 139, endPoint x: 297, endPoint y: 140, distance: 79.2
click at [297, 140] on span "**********" at bounding box center [282, 134] width 192 height 22
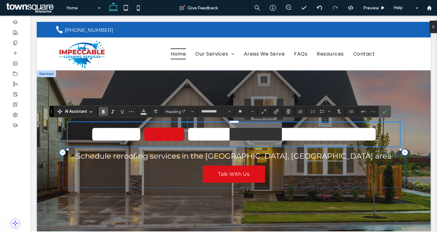
click at [103, 111] on use "Bold" at bounding box center [103, 111] width 2 height 3
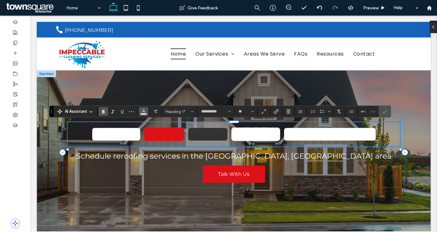
click at [144, 111] on use "Color" at bounding box center [143, 110] width 3 height 3
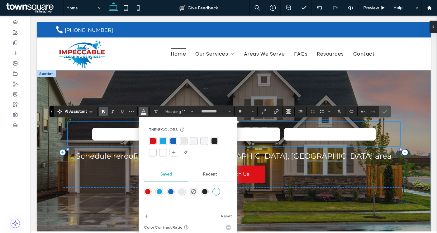
click at [148, 191] on div "rgba(221,18,25,1)" at bounding box center [147, 191] width 5 height 5
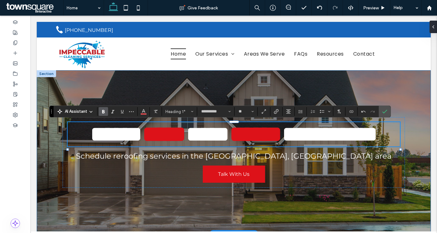
click at [46, 135] on div "**********" at bounding box center [234, 152] width 394 height 164
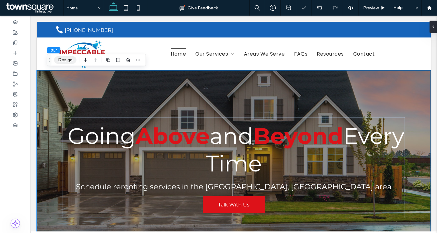
click at [60, 58] on button "Design" at bounding box center [65, 59] width 22 height 7
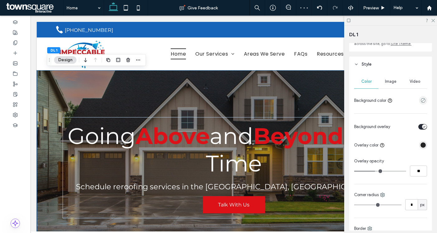
scroll to position [55, 0]
click at [424, 145] on div "rgba(36, 36, 36, 1)" at bounding box center [423, 144] width 5 height 5
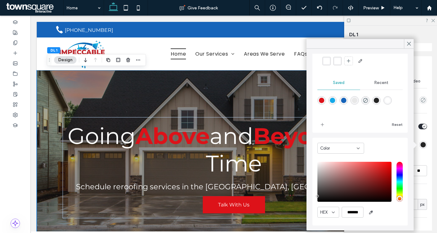
scroll to position [34, 0]
type input "*******"
drag, startPoint x: 328, startPoint y: 194, endPoint x: 310, endPoint y: 208, distance: 22.4
click at [310, 208] on div "Theme Colors Save time with Theme Colors Create a color palette to instantly ad…" at bounding box center [360, 139] width 107 height 181
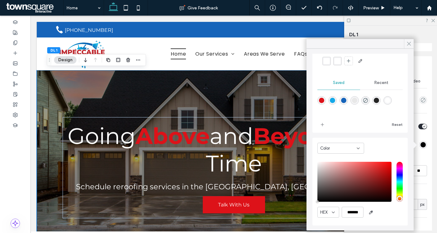
click at [409, 43] on use at bounding box center [409, 43] width 3 height 3
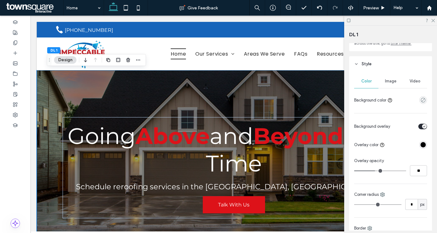
click at [391, 81] on span "Image" at bounding box center [391, 81] width 12 height 5
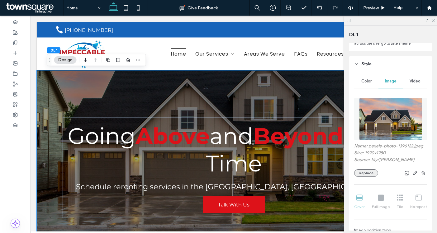
click at [364, 172] on button "Replace" at bounding box center [366, 172] width 24 height 7
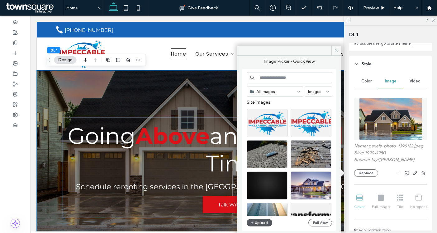
click at [258, 223] on button "Upload" at bounding box center [260, 222] width 26 height 7
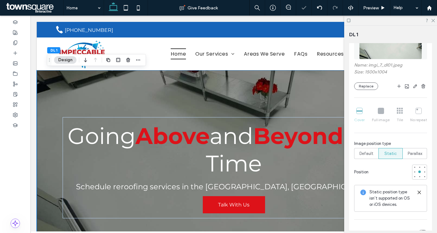
scroll to position [137, 0]
click at [419, 166] on div at bounding box center [420, 166] width 2 height 2
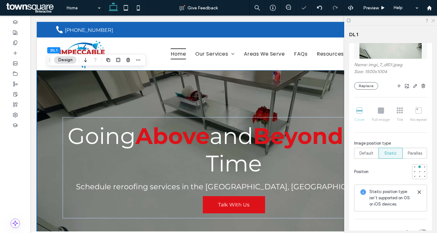
click at [433, 21] on icon at bounding box center [433, 20] width 4 height 4
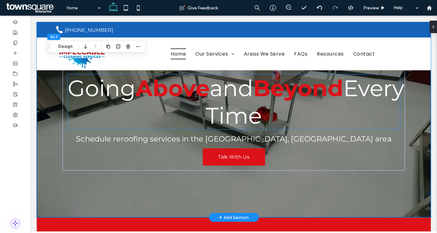
scroll to position [54, 0]
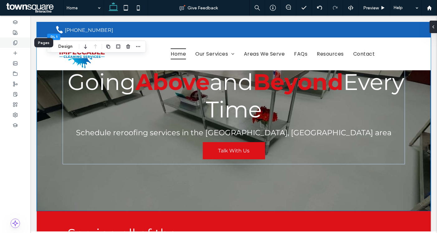
click at [19, 42] on div at bounding box center [15, 42] width 31 height 10
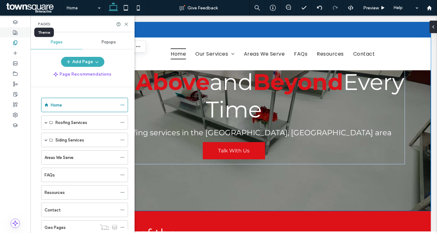
click at [17, 36] on div at bounding box center [15, 32] width 31 height 10
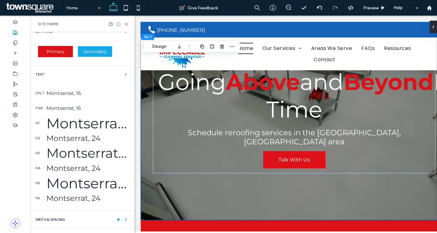
scroll to position [88, 0]
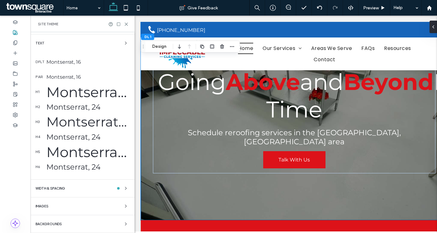
click at [60, 222] on span "Backgrounds" at bounding box center [49, 223] width 26 height 3
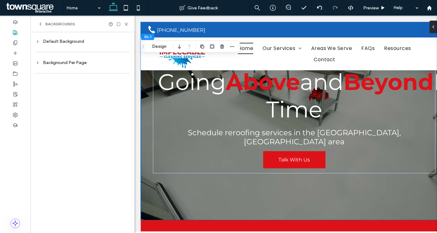
scroll to position [0, 0]
click at [75, 36] on div "Default Background Background Per Page" at bounding box center [83, 132] width 104 height 200
click at [73, 43] on div "Default Background" at bounding box center [83, 41] width 94 height 5
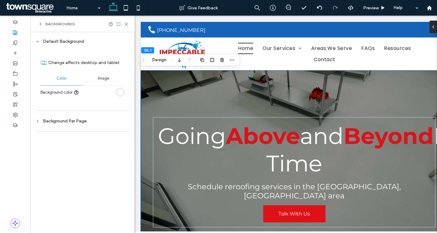
click at [101, 79] on span "Image" at bounding box center [104, 78] width 12 height 5
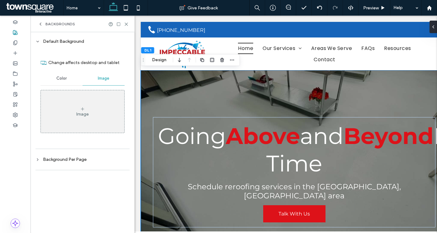
click at [86, 126] on div "Image" at bounding box center [83, 111] width 84 height 41
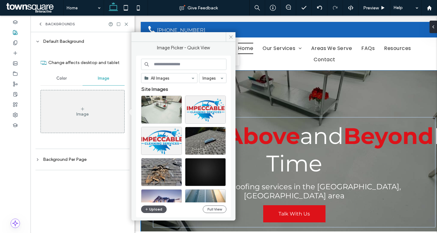
click at [152, 206] on button "Upload" at bounding box center [154, 208] width 26 height 7
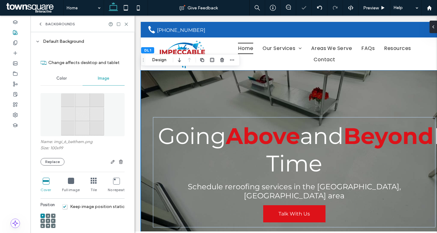
click at [91, 181] on icon at bounding box center [94, 180] width 6 height 6
drag, startPoint x: 127, startPoint y: 25, endPoint x: 89, endPoint y: 33, distance: 37.9
click at [127, 25] on icon at bounding box center [126, 24] width 5 height 5
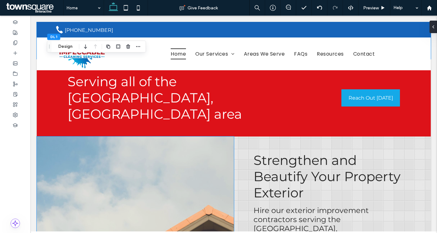
scroll to position [205, 0]
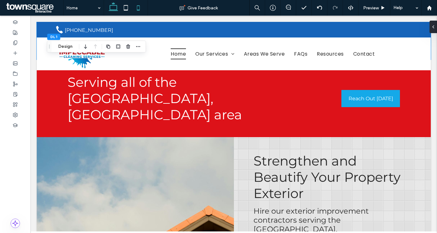
click at [138, 7] on icon at bounding box center [138, 8] width 12 height 12
type input "**"
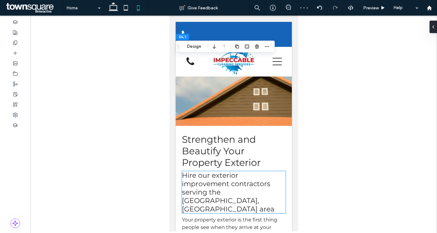
scroll to position [263, 0]
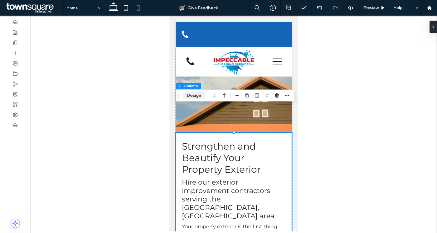
click at [193, 96] on button "Design" at bounding box center [194, 95] width 22 height 7
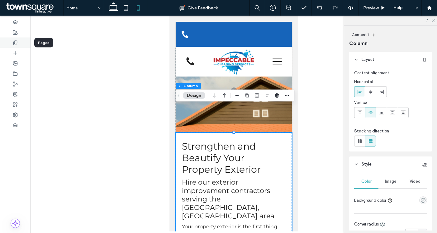
click at [16, 41] on icon at bounding box center [15, 42] width 5 height 5
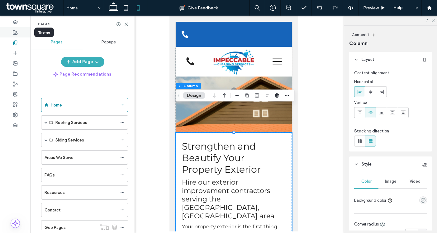
click at [17, 33] on icon at bounding box center [15, 32] width 5 height 5
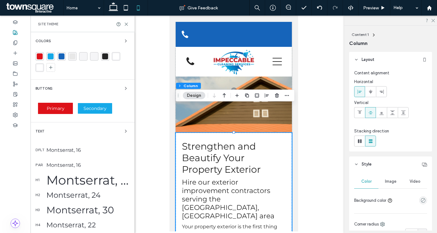
scroll to position [88, 0]
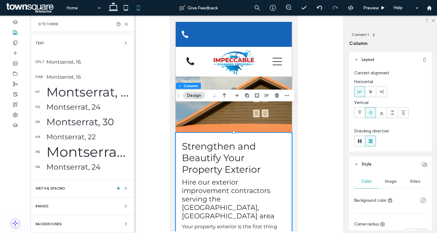
click at [62, 222] on span "Backgrounds" at bounding box center [49, 223] width 26 height 3
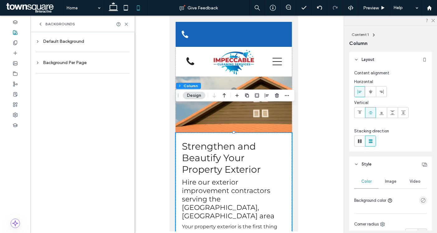
scroll to position [0, 0]
click at [79, 39] on div "Default Background" at bounding box center [83, 41] width 94 height 5
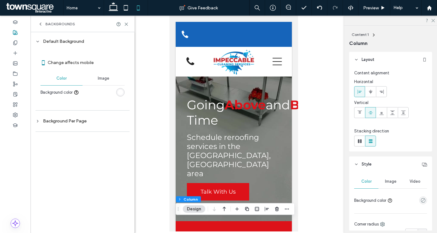
click at [102, 76] on span "Image" at bounding box center [104, 78] width 12 height 5
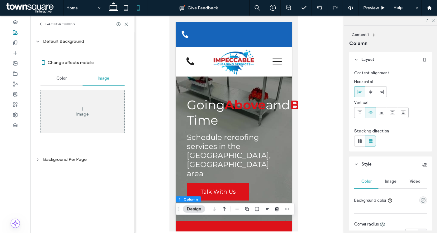
click at [90, 108] on div "Image" at bounding box center [83, 111] width 84 height 41
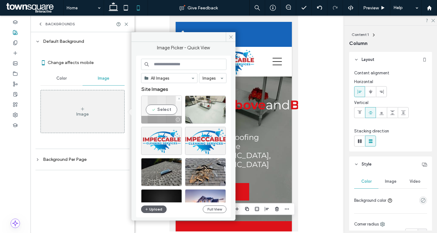
click at [152, 119] on div at bounding box center [162, 119] width 40 height 7
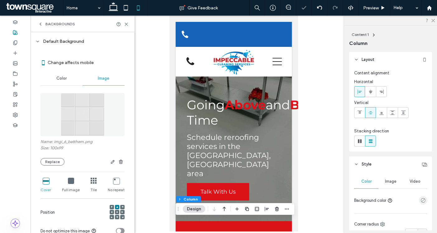
click at [91, 180] on icon at bounding box center [94, 180] width 6 height 6
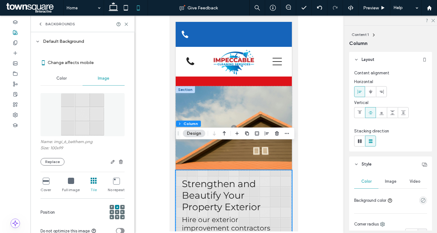
scroll to position [226, 0]
click at [125, 9] on use at bounding box center [126, 7] width 4 height 5
type input "**"
type input "****"
type input "**"
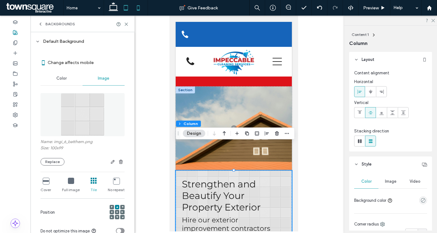
type input "**"
type input "***"
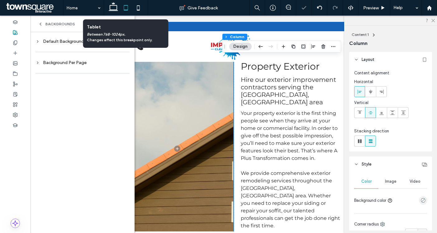
scroll to position [219, 0]
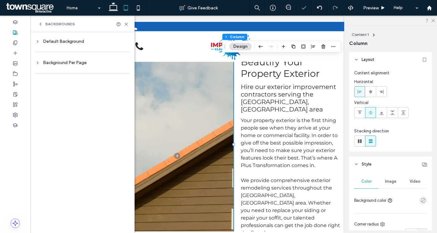
click at [65, 44] on div "Default Background" at bounding box center [83, 41] width 94 height 8
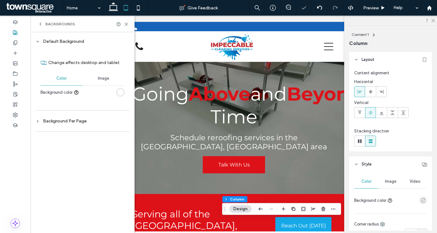
click at [101, 74] on div "Image" at bounding box center [104, 78] width 42 height 14
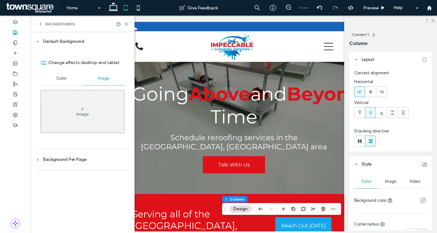
click at [90, 113] on div "Image" at bounding box center [83, 111] width 84 height 41
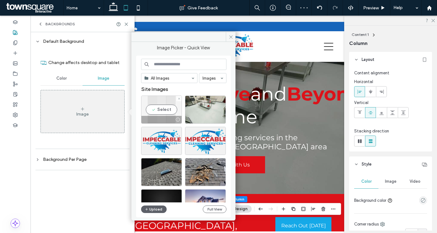
click at [156, 118] on div at bounding box center [162, 119] width 40 height 7
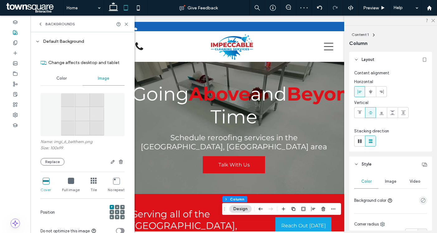
click at [94, 183] on div "Cover Full image Tile No repeat" at bounding box center [83, 185] width 84 height 20
click at [47, 26] on div "Backgrounds" at bounding box center [83, 24] width 104 height 17
click at [45, 24] on div "Backgrounds" at bounding box center [56, 24] width 37 height 5
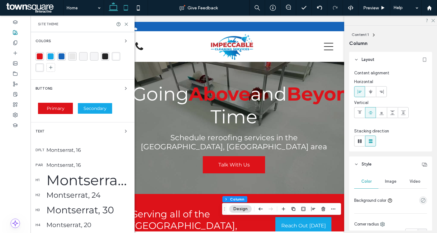
click at [110, 5] on use at bounding box center [113, 6] width 9 height 9
type input "**"
type input "****"
type input "**"
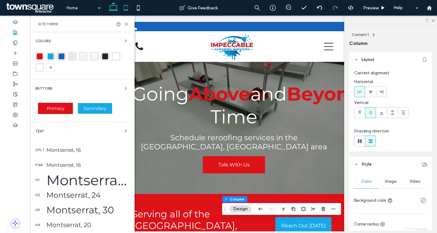
type input "**"
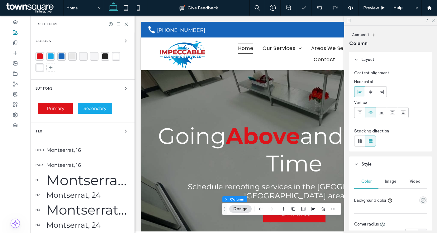
scroll to position [88, 0]
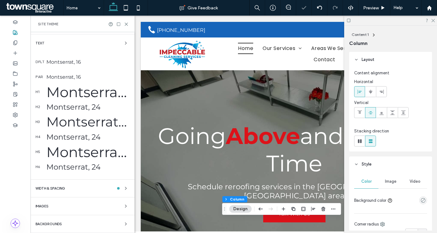
click at [60, 223] on span "Backgrounds" at bounding box center [49, 223] width 26 height 3
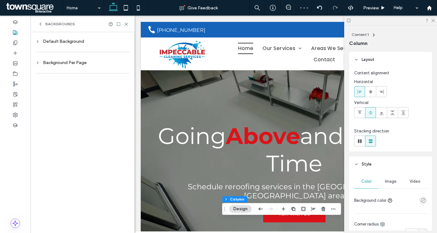
scroll to position [0, 0]
click at [81, 46] on div at bounding box center [83, 52] width 94 height 13
click at [78, 43] on div "Default Background" at bounding box center [83, 41] width 94 height 5
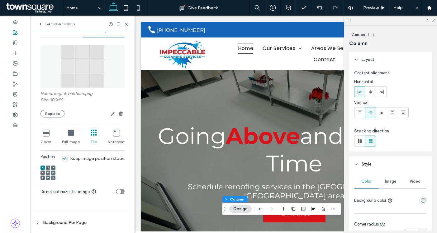
scroll to position [50, 0]
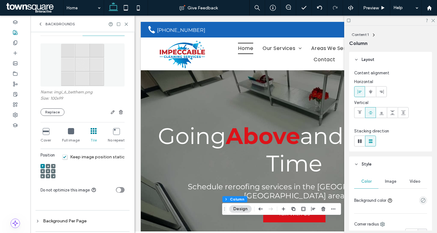
click at [127, 21] on div "Backgrounds" at bounding box center [83, 24] width 104 height 17
drag, startPoint x: 126, startPoint y: 24, endPoint x: 106, endPoint y: 88, distance: 66.5
click at [126, 24] on icon at bounding box center [126, 24] width 5 height 5
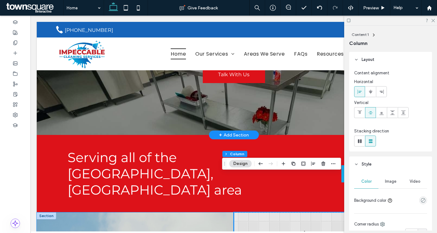
scroll to position [121, 0]
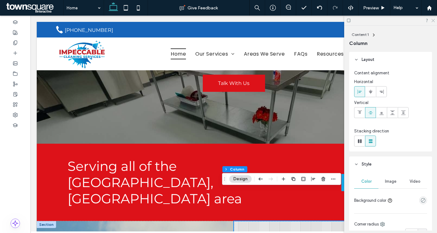
click at [433, 22] on icon at bounding box center [433, 20] width 4 height 4
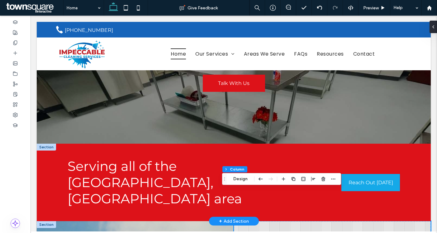
click at [237, 217] on div "+ Add Section" at bounding box center [234, 220] width 30 height 7
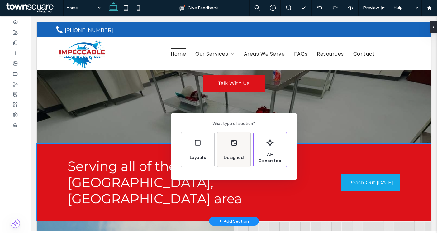
click at [236, 159] on span "Designed" at bounding box center [233, 157] width 25 height 6
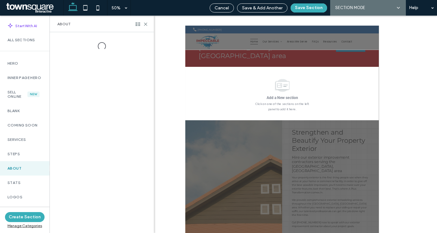
scroll to position [238, 0]
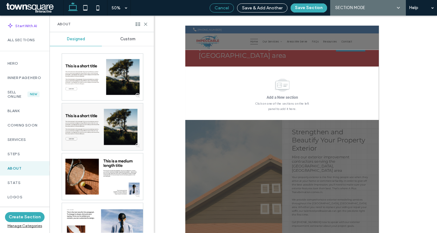
click at [222, 9] on span "Cancel" at bounding box center [222, 7] width 14 height 5
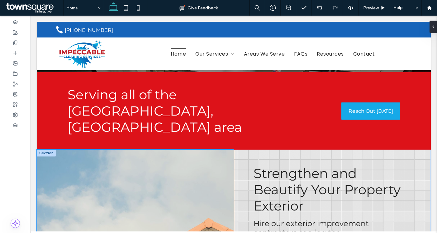
scroll to position [192, 0]
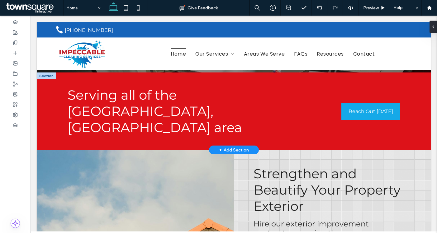
click at [243, 146] on div "+ Add Section" at bounding box center [234, 149] width 30 height 7
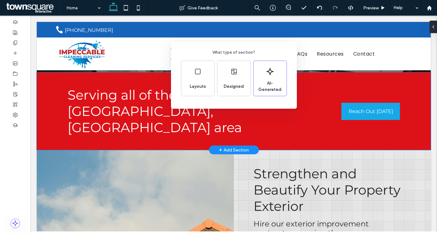
click at [45, 100] on div "What type of section? Layouts Designed AI-Generated" at bounding box center [218, 131] width 437 height 263
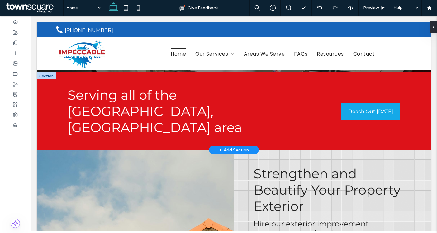
click at [51, 76] on div at bounding box center [46, 75] width 19 height 7
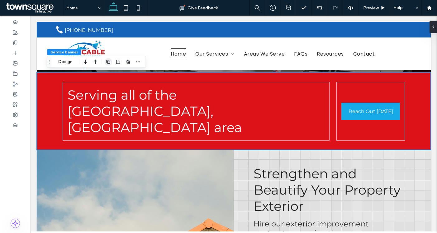
click at [107, 62] on use "button" at bounding box center [108, 62] width 4 height 4
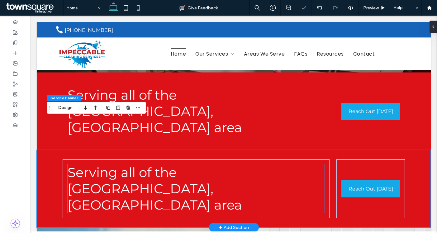
click at [142, 164] on span "Serving all of the [GEOGRAPHIC_DATA], [GEOGRAPHIC_DATA] area" at bounding box center [155, 188] width 175 height 49
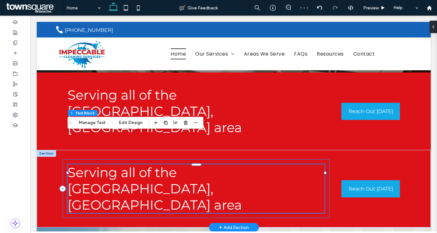
click at [68, 159] on div "Serving all of the [GEOGRAPHIC_DATA], [GEOGRAPHIC_DATA] area" at bounding box center [196, 188] width 267 height 59
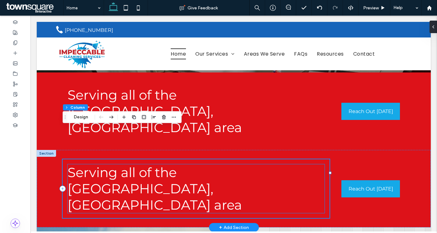
click at [92, 164] on span "Serving all of the [GEOGRAPHIC_DATA], [GEOGRAPHIC_DATA] area" at bounding box center [155, 188] width 175 height 49
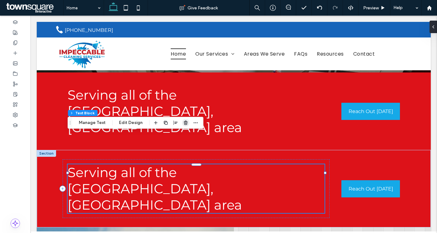
click at [184, 124] on use "button" at bounding box center [186, 122] width 4 height 4
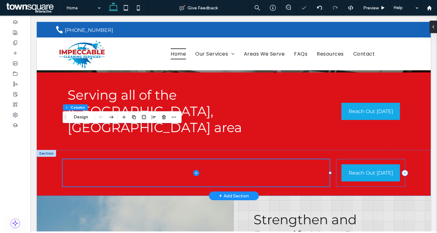
click at [339, 159] on div "Reach Out [DATE]" at bounding box center [371, 172] width 69 height 27
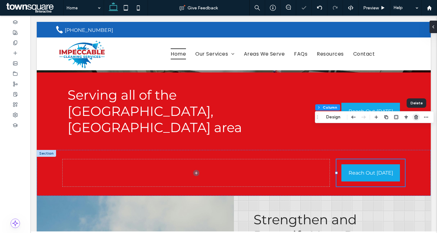
click at [415, 116] on use "button" at bounding box center [417, 117] width 4 height 4
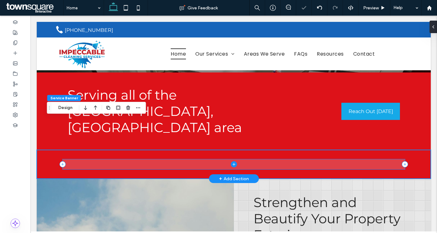
click at [268, 159] on span at bounding box center [234, 164] width 343 height 10
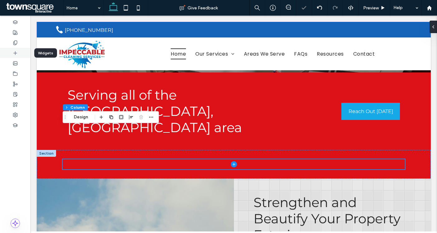
click at [23, 55] on div at bounding box center [15, 53] width 31 height 10
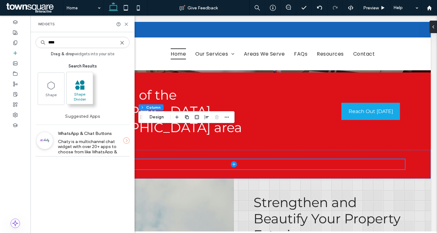
type input "****"
click at [74, 87] on span at bounding box center [80, 85] width 26 height 14
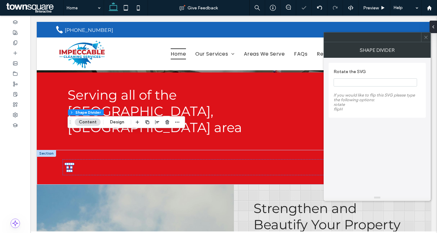
click at [427, 37] on icon at bounding box center [426, 37] width 5 height 5
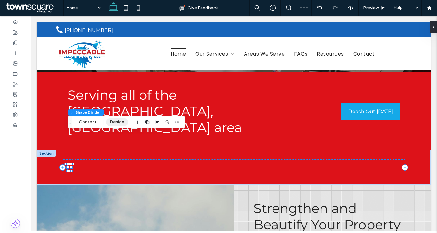
click at [113, 121] on button "Design" at bounding box center [117, 121] width 22 height 7
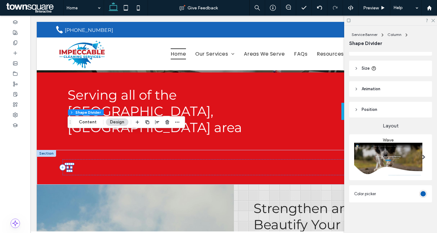
scroll to position [0, 0]
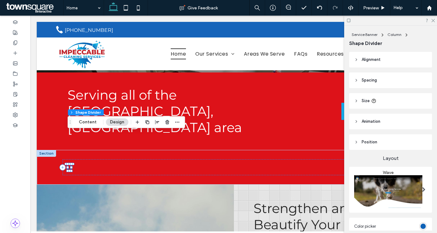
click at [406, 103] on header "Size" at bounding box center [390, 101] width 83 height 16
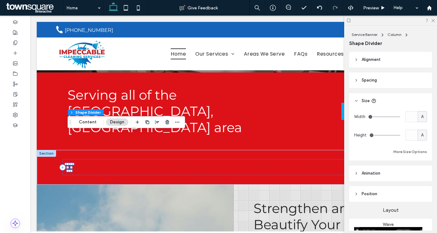
click at [422, 116] on span "A" at bounding box center [422, 116] width 2 height 6
click at [422, 137] on span "%" at bounding box center [423, 138] width 4 height 6
type input "*"
click at [414, 118] on input "***" at bounding box center [412, 116] width 12 height 11
type input "***"
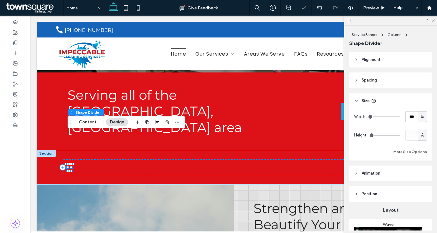
type input "***"
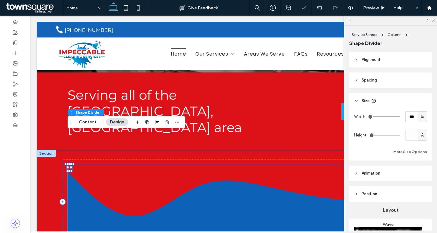
click at [411, 101] on header "Size" at bounding box center [390, 101] width 83 height 16
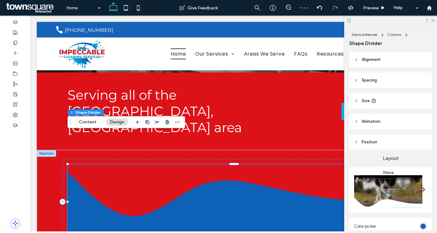
click at [423, 192] on span at bounding box center [423, 189] width 3 height 30
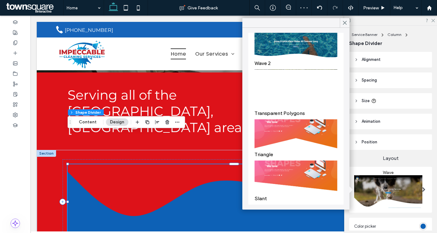
scroll to position [85, 0]
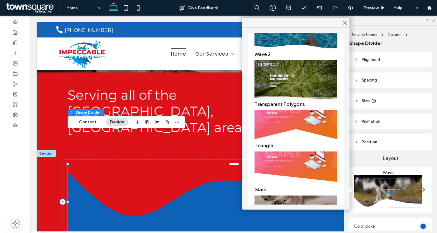
click at [314, 161] on img at bounding box center [296, 168] width 83 height 34
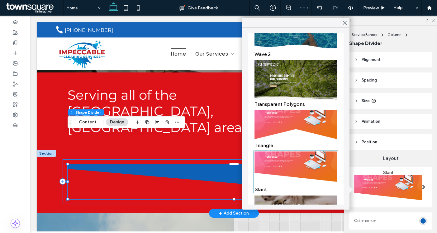
click at [66, 159] on div at bounding box center [234, 181] width 343 height 45
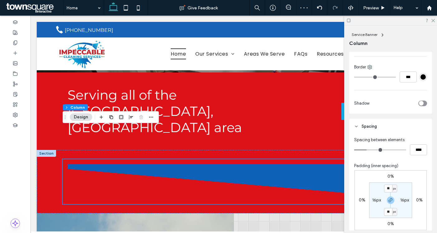
scroll to position [292, 0]
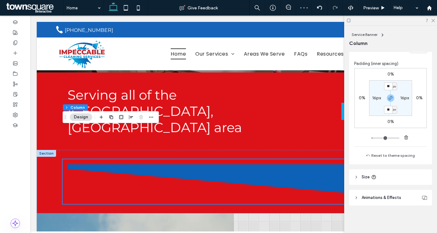
click at [375, 99] on label "16px" at bounding box center [376, 97] width 9 height 5
type input "*"
click at [391, 88] on label "16px" at bounding box center [391, 86] width 9 height 5
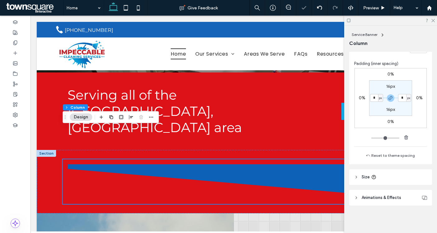
type input "**"
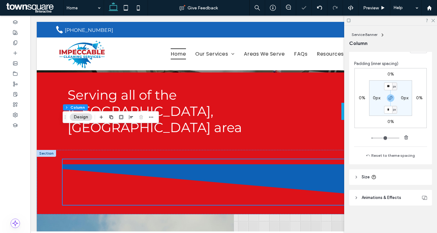
type input "*"
click at [402, 91] on section "* px 0px * px 0px" at bounding box center [390, 98] width 43 height 36
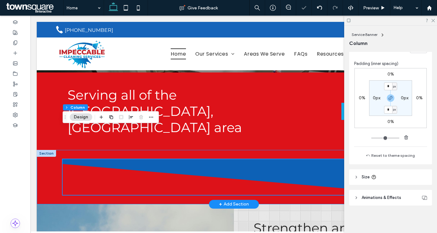
click at [49, 150] on div at bounding box center [234, 177] width 374 height 54
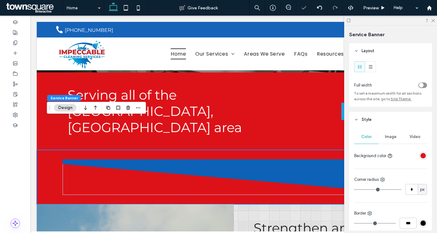
click at [422, 83] on div "toggle" at bounding box center [421, 85] width 5 height 5
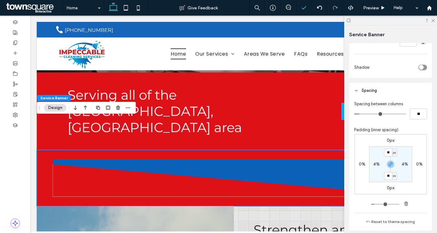
scroll to position [248, 0]
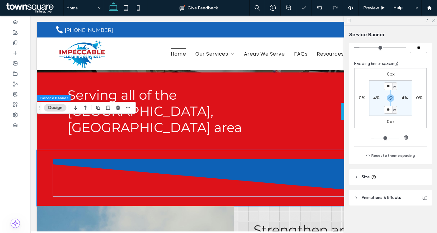
click at [375, 98] on label "4%" at bounding box center [376, 97] width 7 height 5
type input "*"
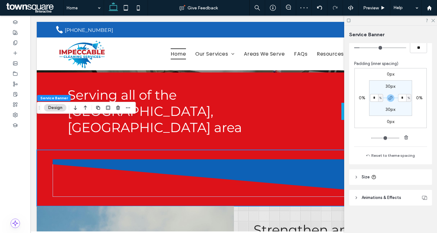
click at [389, 86] on label "30px" at bounding box center [391, 86] width 10 height 5
type input "**"
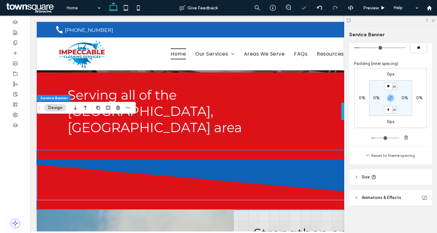
type input "*"
click at [399, 88] on section "* px 0% * px 0%" at bounding box center [390, 98] width 43 height 36
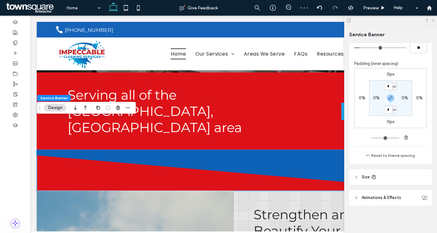
click at [433, 20] on use at bounding box center [433, 20] width 3 height 3
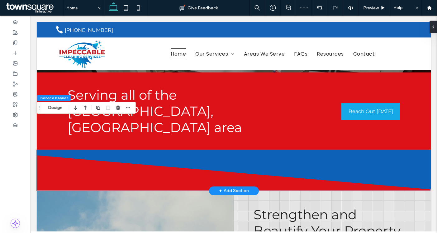
click at [161, 150] on icon at bounding box center [234, 170] width 394 height 40
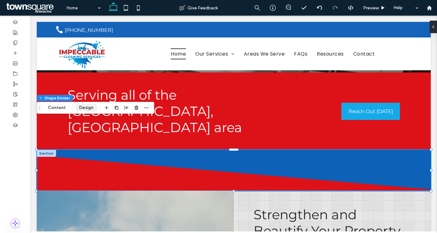
click at [83, 109] on button "Design" at bounding box center [86, 107] width 22 height 7
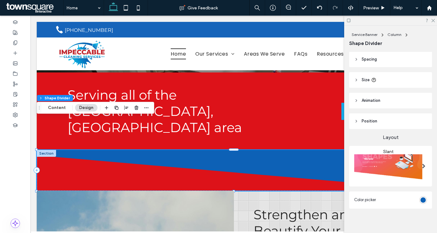
scroll to position [20, 0]
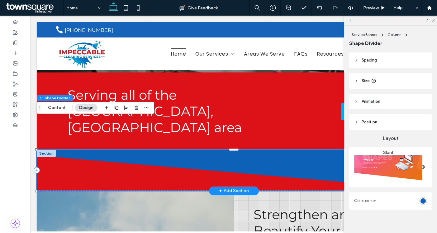
click at [45, 150] on div at bounding box center [46, 153] width 19 height 7
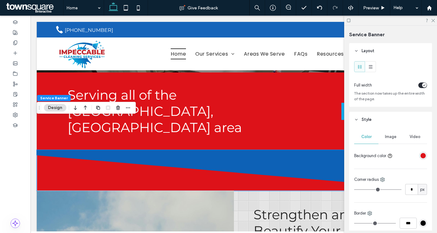
click at [393, 138] on span "Image" at bounding box center [391, 136] width 12 height 5
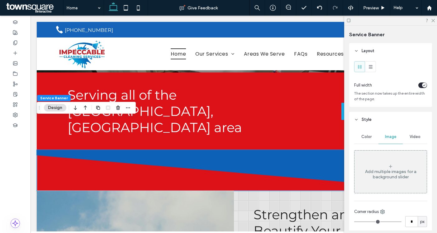
click at [393, 160] on div "Add multiple images for a background slider" at bounding box center [391, 171] width 72 height 41
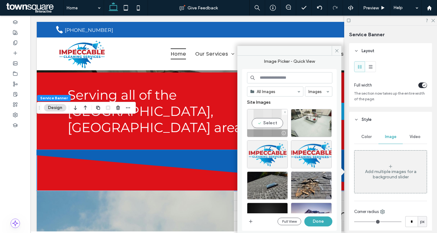
click at [280, 130] on div at bounding box center [284, 132] width 8 height 5
click at [315, 221] on button "Done" at bounding box center [319, 221] width 28 height 10
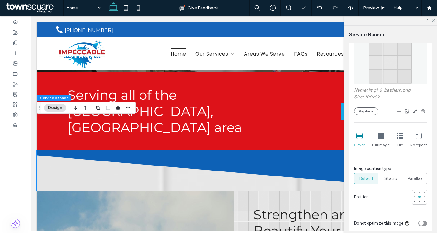
scroll to position [112, 0]
click at [400, 137] on icon at bounding box center [400, 135] width 6 height 6
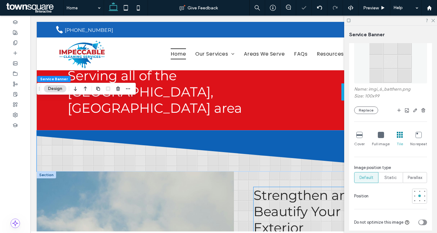
scroll to position [211, 0]
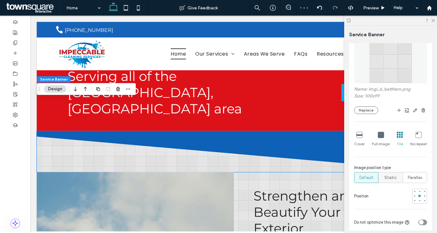
click at [385, 177] on div "Static" at bounding box center [391, 177] width 16 height 10
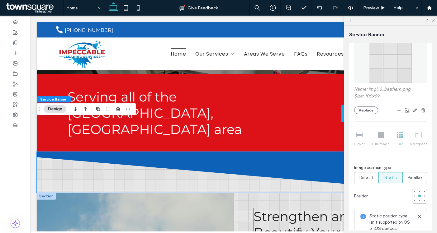
scroll to position [191, 0]
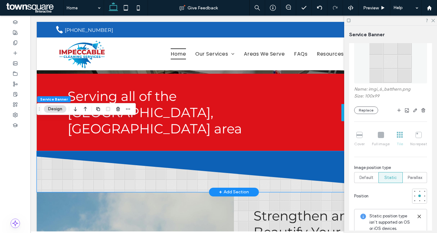
click at [302, 151] on icon at bounding box center [234, 171] width 394 height 40
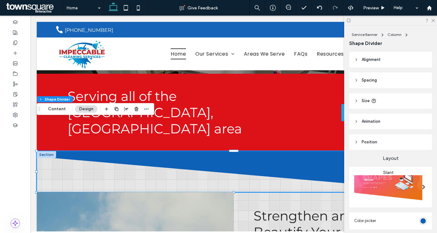
scroll to position [27, 0]
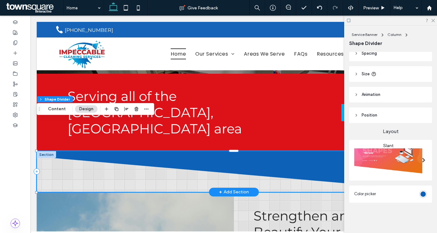
click at [46, 151] on div at bounding box center [46, 154] width 19 height 7
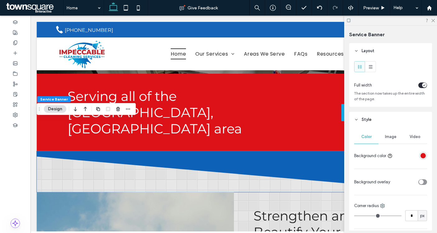
click at [424, 154] on div "rgba(221, 18, 25, 1)" at bounding box center [423, 155] width 5 height 5
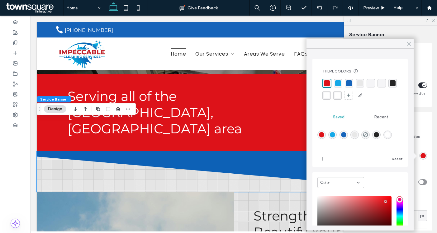
click at [411, 43] on icon at bounding box center [409, 44] width 6 height 6
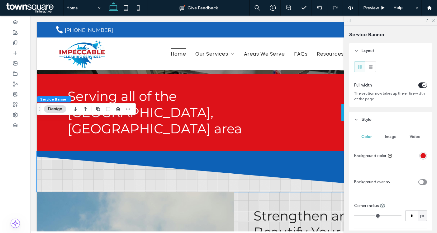
click at [424, 156] on div "rgba(221, 18, 25, 1)" at bounding box center [423, 155] width 5 height 5
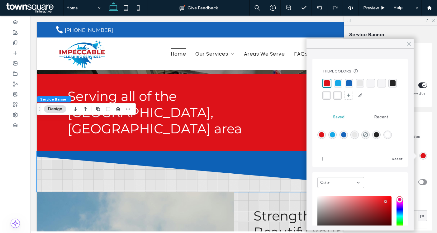
click at [410, 42] on icon at bounding box center [409, 44] width 6 height 6
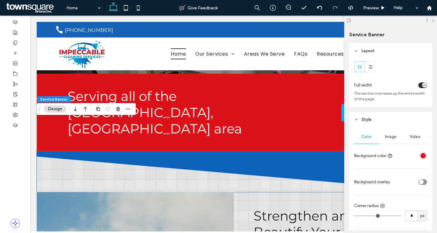
click at [433, 21] on icon at bounding box center [433, 20] width 4 height 4
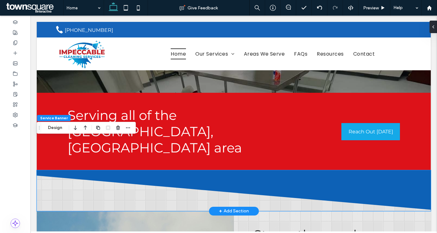
scroll to position [171, 0]
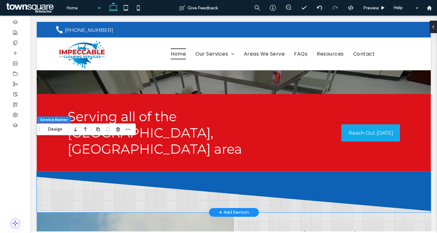
click at [215, 171] on icon at bounding box center [234, 191] width 394 height 40
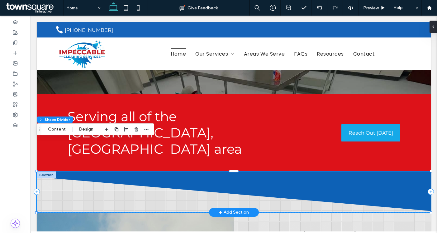
click at [215, 171] on icon at bounding box center [234, 191] width 394 height 40
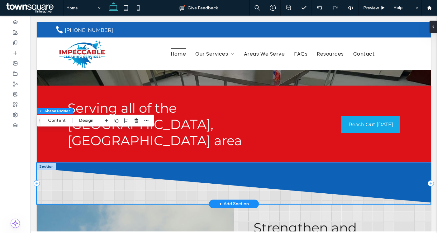
scroll to position [179, 0]
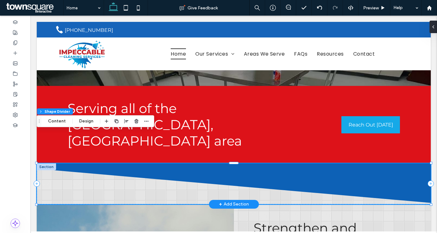
click at [52, 163] on div at bounding box center [46, 166] width 19 height 7
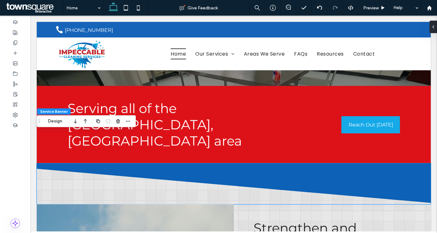
click at [56, 125] on div "Service Banner Design" at bounding box center [86, 121] width 99 height 12
click at [55, 120] on button "Design" at bounding box center [55, 120] width 22 height 7
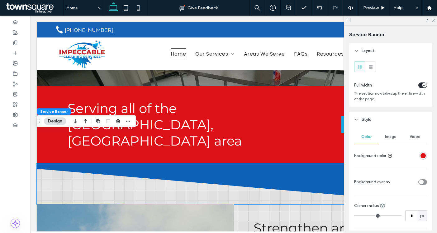
click at [423, 157] on div "rgba(221, 18, 25, 1)" at bounding box center [423, 155] width 5 height 5
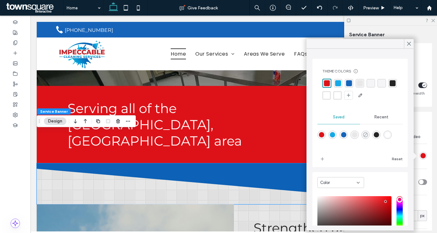
click at [364, 133] on use "rgba(0,0,0,0)" at bounding box center [365, 134] width 5 height 5
type input "*******"
type input "*"
type input "**"
click at [421, 135] on div "Video" at bounding box center [415, 137] width 24 height 14
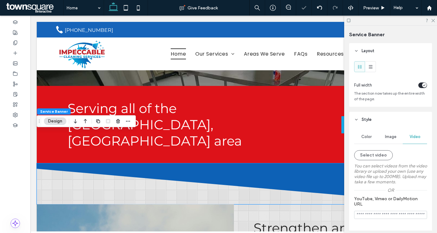
click at [393, 136] on span "Image" at bounding box center [391, 136] width 12 height 5
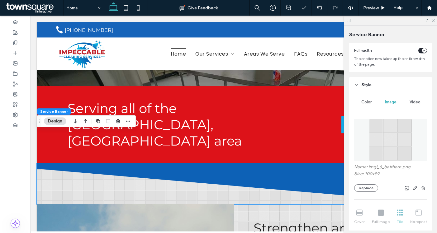
scroll to position [41, 0]
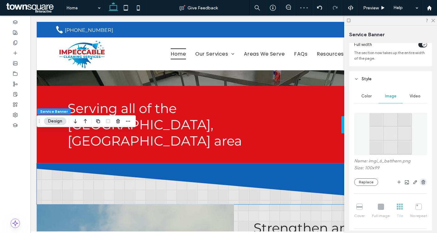
click at [423, 181] on icon "button" at bounding box center [423, 181] width 5 height 5
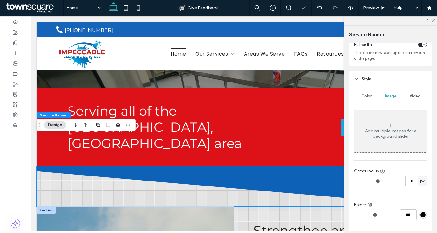
scroll to position [175, 0]
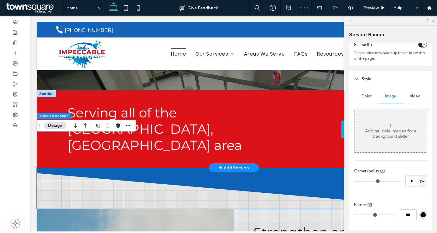
click at [50, 94] on div at bounding box center [46, 93] width 19 height 7
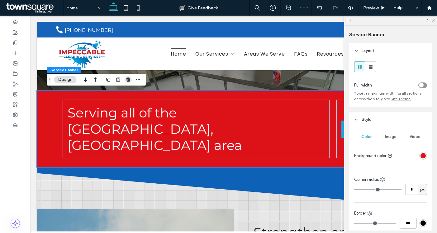
click at [126, 78] on use "button" at bounding box center [128, 79] width 4 height 4
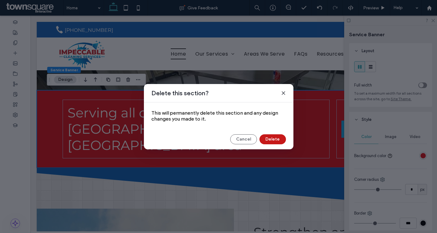
click at [270, 140] on button "Delete" at bounding box center [273, 139] width 26 height 10
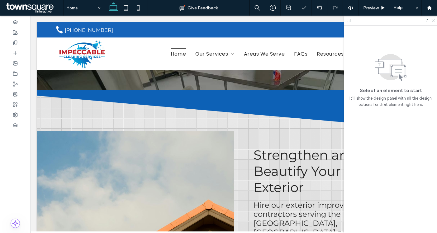
click at [433, 21] on use at bounding box center [433, 20] width 3 height 3
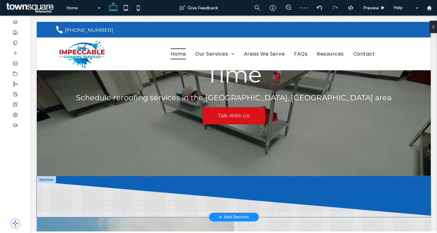
scroll to position [88, 0]
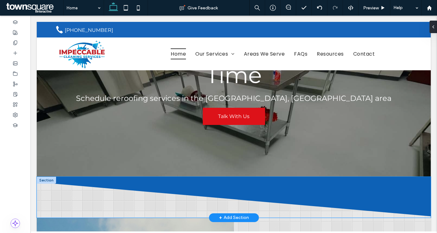
click at [348, 189] on icon at bounding box center [234, 196] width 394 height 40
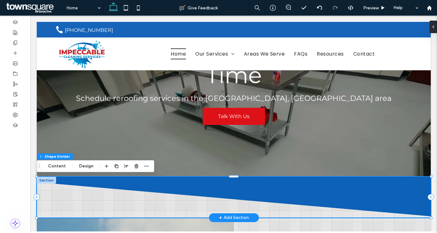
click at [348, 189] on icon at bounding box center [234, 196] width 394 height 40
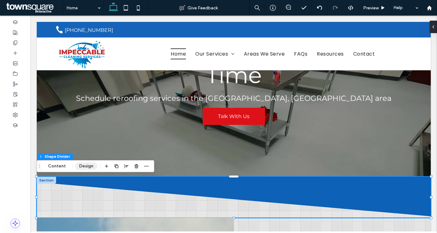
click at [88, 166] on button "Design" at bounding box center [86, 165] width 22 height 7
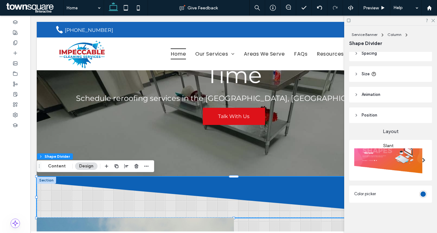
scroll to position [26, 0]
click at [425, 195] on div "#0d61b6" at bounding box center [423, 193] width 5 height 5
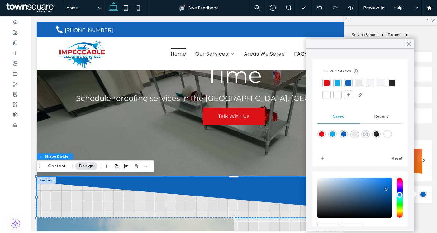
click at [367, 135] on use "rgba(0,0,0,0)" at bounding box center [365, 134] width 5 height 5
type input "*******"
type input "*"
type input "**"
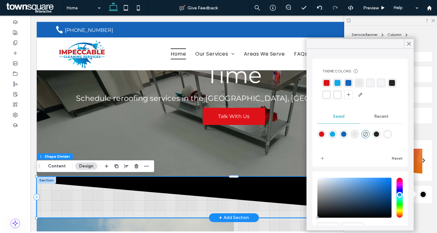
click at [51, 181] on div at bounding box center [46, 179] width 19 height 7
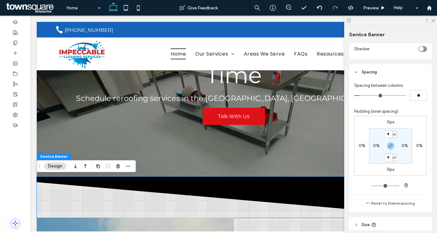
scroll to position [204, 0]
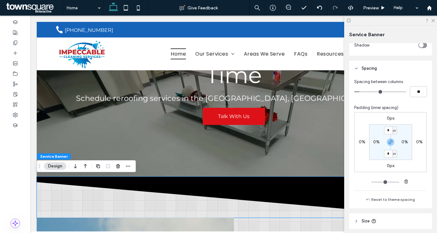
click at [389, 119] on label "0px" at bounding box center [390, 117] width 7 height 5
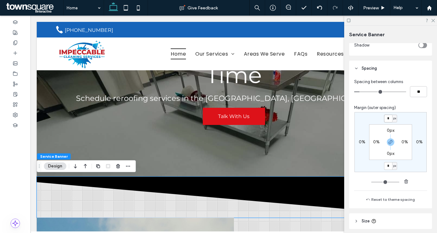
click at [389, 119] on input "*" at bounding box center [388, 118] width 8 height 8
click at [391, 142] on use "button" at bounding box center [391, 142] width 4 height 4
click at [391, 121] on input "*" at bounding box center [388, 118] width 8 height 8
type input "***"
type input "*"
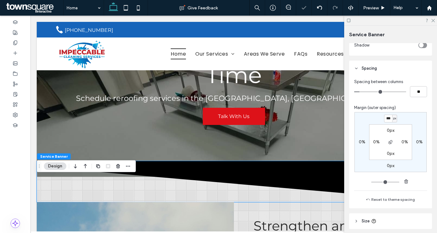
click at [410, 119] on div "*** px 0% 0px 0% 0px 0% 0px 0%" at bounding box center [391, 142] width 72 height 60
click at [389, 118] on input "***" at bounding box center [388, 118] width 8 height 8
type input "*"
click at [412, 118] on div "* px 0% 0px 0% 0px 0% 0px 0%" at bounding box center [391, 142] width 72 height 60
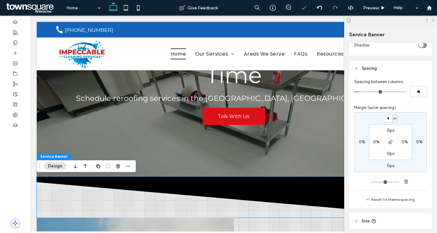
click at [433, 20] on icon at bounding box center [433, 20] width 4 height 4
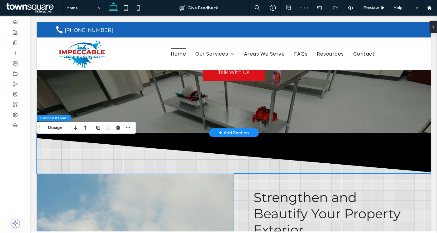
scroll to position [122, 0]
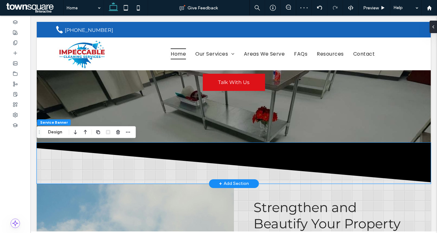
click at [302, 164] on icon at bounding box center [234, 162] width 394 height 40
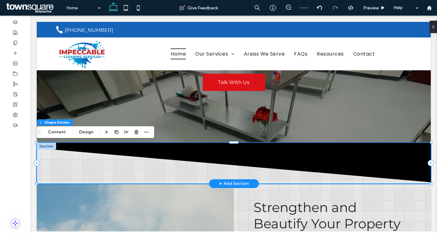
click at [302, 164] on icon at bounding box center [234, 162] width 394 height 40
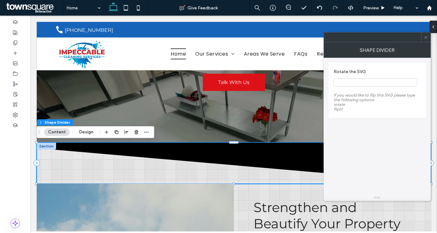
click at [426, 36] on icon at bounding box center [426, 37] width 5 height 5
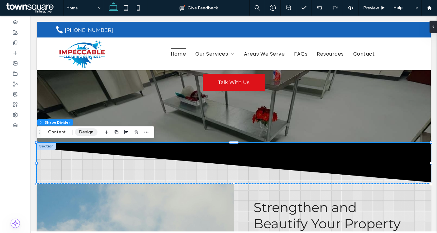
click at [84, 131] on button "Design" at bounding box center [86, 131] width 22 height 7
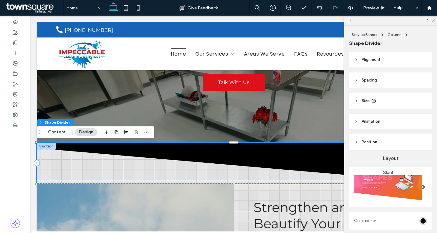
scroll to position [27, 0]
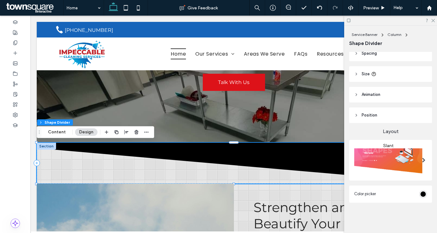
click at [422, 193] on div "#000000" at bounding box center [423, 193] width 5 height 5
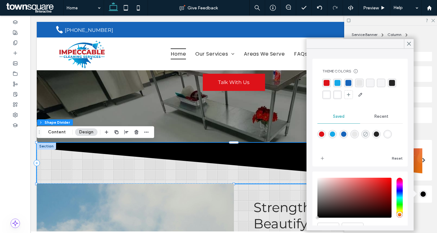
click at [366, 135] on icon "rgba(0,0,0,0)" at bounding box center [365, 133] width 5 height 5
type input "*"
type input "**"
click at [366, 135] on icon "rgba(0,0,0,0)" at bounding box center [365, 133] width 5 height 5
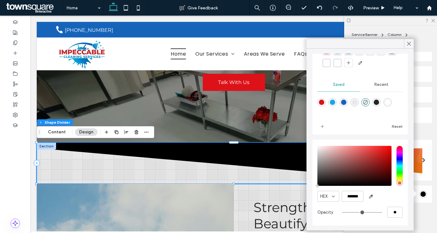
scroll to position [0, 0]
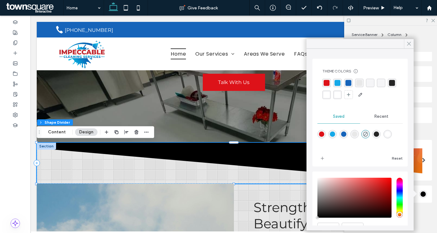
click at [408, 40] on span at bounding box center [409, 43] width 6 height 9
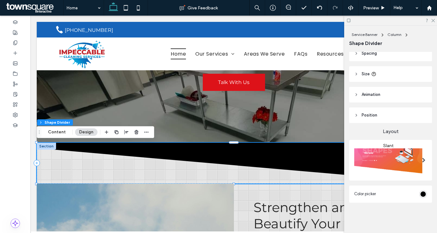
click at [423, 157] on span at bounding box center [423, 159] width 3 height 5
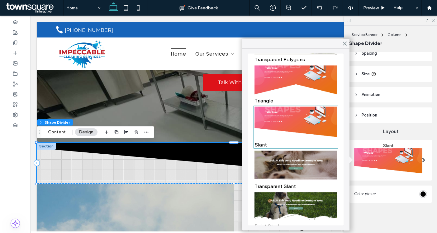
scroll to position [155, 0]
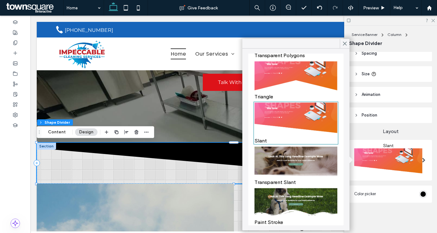
click at [286, 170] on img at bounding box center [296, 161] width 83 height 31
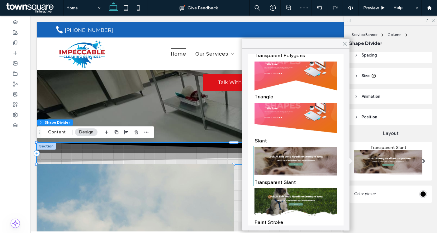
click at [344, 45] on use at bounding box center [345, 43] width 3 height 3
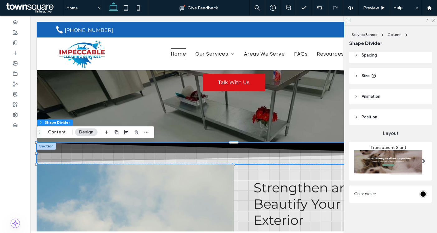
click at [396, 154] on img at bounding box center [388, 163] width 68 height 26
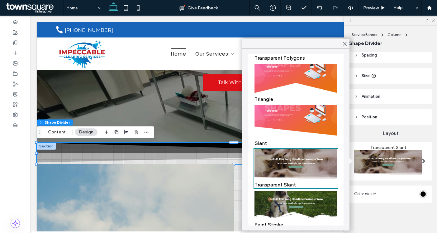
scroll to position [150, 0]
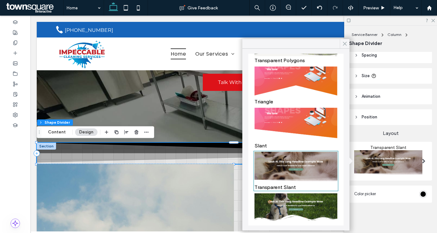
click at [345, 43] on icon at bounding box center [345, 44] width 6 height 6
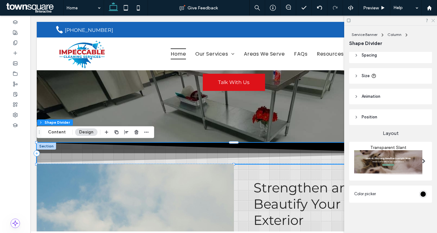
click at [434, 19] on use at bounding box center [433, 20] width 3 height 3
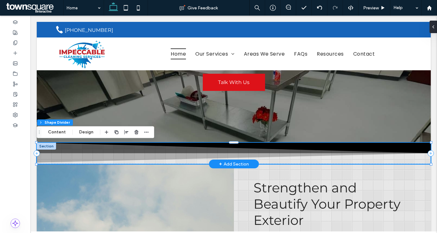
click at [236, 155] on icon at bounding box center [234, 152] width 394 height 20
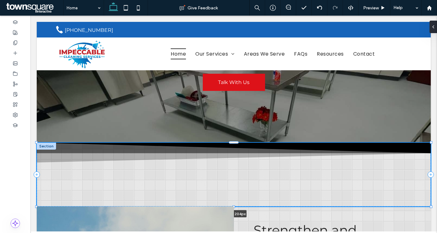
drag, startPoint x: 35, startPoint y: 163, endPoint x: 35, endPoint y: 184, distance: 21.2
type input "***"
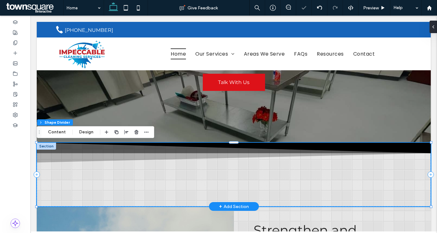
click at [124, 175] on div at bounding box center [234, 174] width 394 height 64
click at [139, 153] on icon at bounding box center [234, 152] width 394 height 20
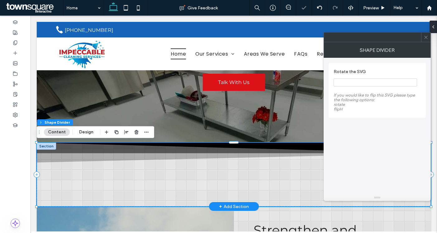
click at [139, 153] on icon at bounding box center [234, 152] width 394 height 20
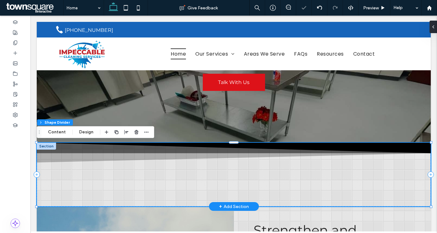
click at [139, 153] on icon at bounding box center [234, 152] width 394 height 20
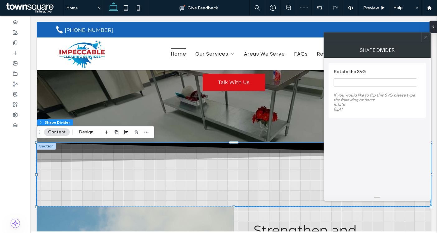
click at [427, 36] on use at bounding box center [426, 37] width 3 height 3
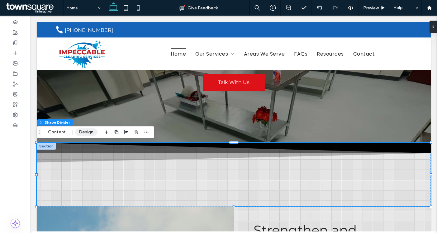
click at [91, 134] on button "Design" at bounding box center [86, 131] width 22 height 7
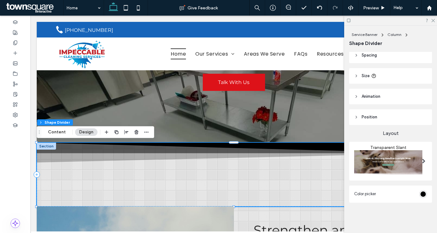
click at [424, 193] on div "#000000" at bounding box center [423, 193] width 5 height 5
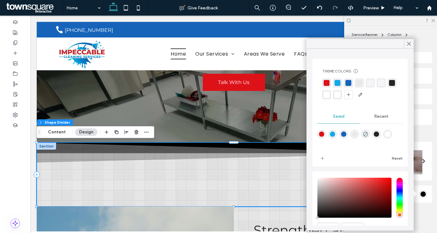
scroll to position [21, 0]
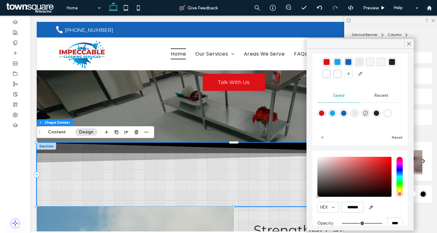
click at [345, 109] on div "rgba(22,100,186,1)" at bounding box center [344, 113] width 8 height 8
type input "*******"
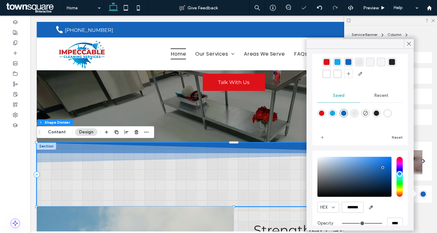
scroll to position [32, 0]
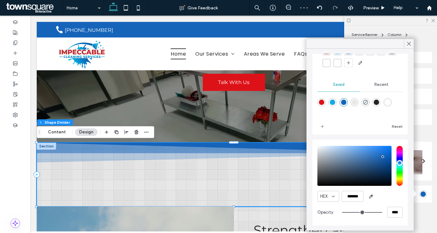
type input "**"
type input "***"
type input "**"
type input "***"
type input "**"
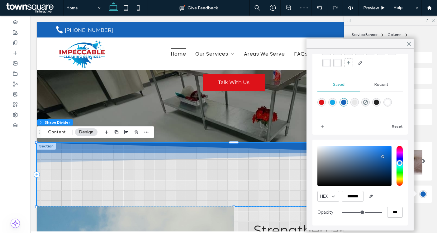
type input "***"
type input "**"
type input "***"
type input "**"
type input "***"
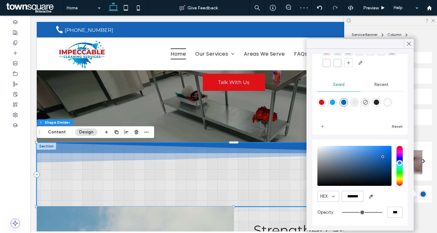
type input "**"
type input "***"
type input "**"
type input "***"
type input "**"
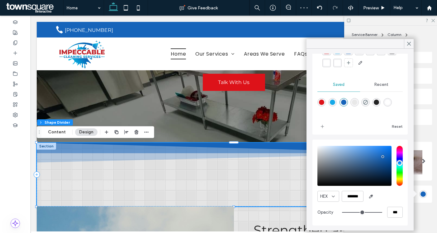
type input "***"
drag, startPoint x: 380, startPoint y: 212, endPoint x: 367, endPoint y: 212, distance: 12.8
type input "**"
click at [367, 212] on input "range" at bounding box center [362, 212] width 40 height 1
click at [409, 45] on icon at bounding box center [409, 44] width 6 height 6
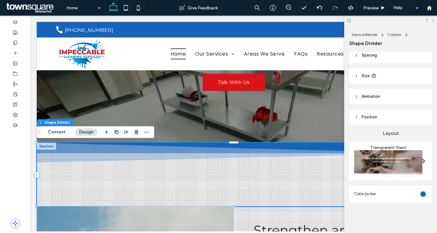
click at [433, 21] on icon at bounding box center [433, 20] width 4 height 4
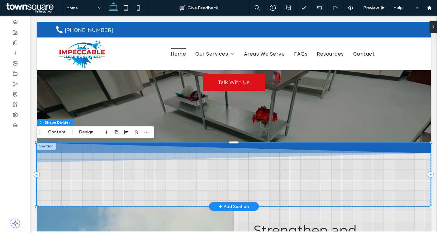
click at [146, 151] on icon at bounding box center [234, 152] width 394 height 20
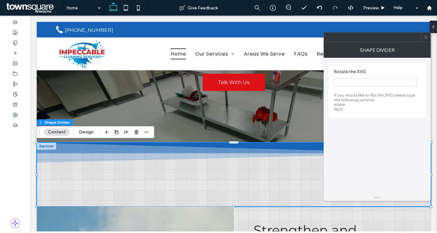
click at [427, 38] on icon at bounding box center [426, 37] width 5 height 5
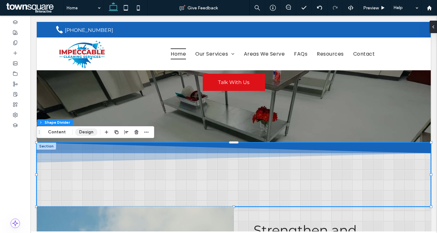
click at [89, 131] on button "Design" at bounding box center [86, 131] width 22 height 7
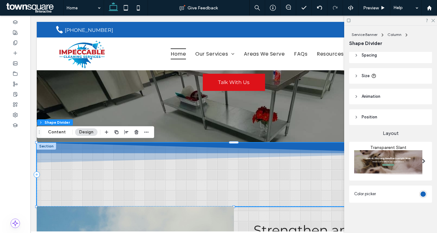
click at [421, 163] on div at bounding box center [424, 161] width 13 height 32
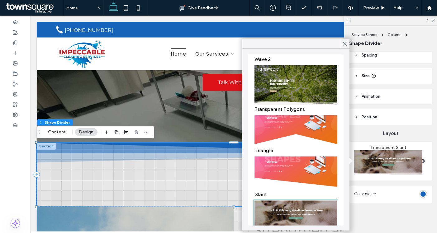
scroll to position [108, 0]
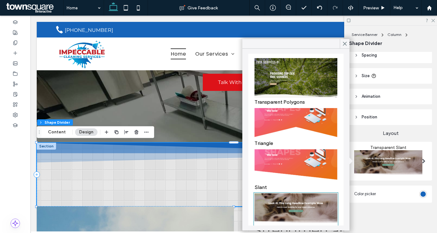
click at [316, 168] on img at bounding box center [296, 166] width 83 height 34
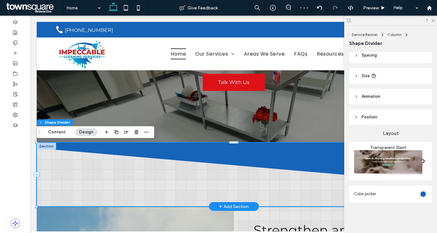
click at [311, 166] on icon at bounding box center [234, 162] width 394 height 40
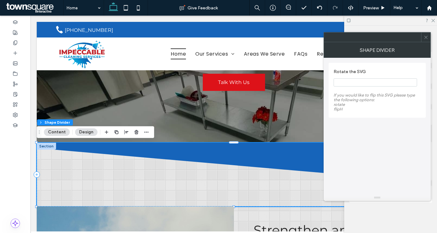
click at [354, 83] on input "Rotate the SVG" at bounding box center [376, 82] width 84 height 8
type input "******"
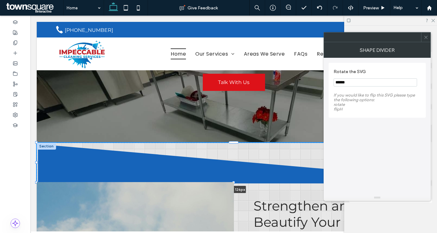
drag, startPoint x: 36, startPoint y: 205, endPoint x: 36, endPoint y: 193, distance: 12.2
type input "***"
type input "****"
type input "***"
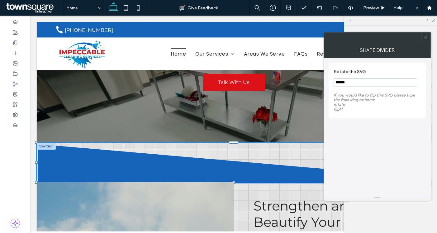
scroll to position [0, 0]
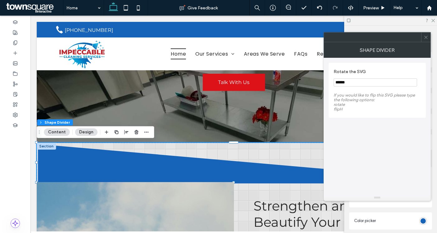
click at [426, 36] on icon at bounding box center [426, 37] width 5 height 5
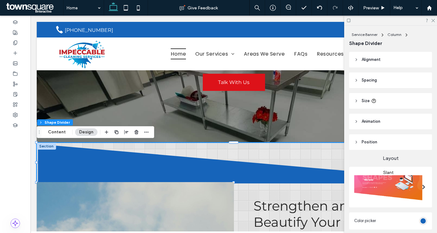
click at [82, 133] on button "Design" at bounding box center [86, 131] width 22 height 7
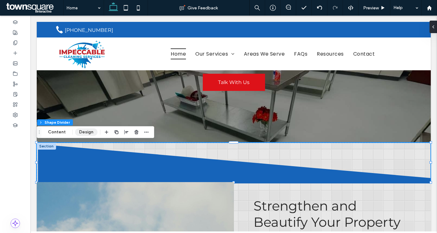
click at [89, 134] on button "Design" at bounding box center [86, 131] width 22 height 7
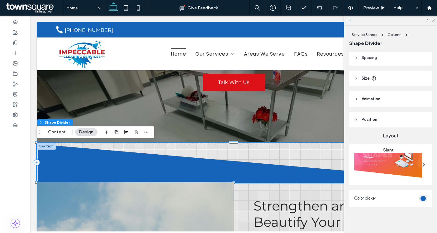
scroll to position [27, 0]
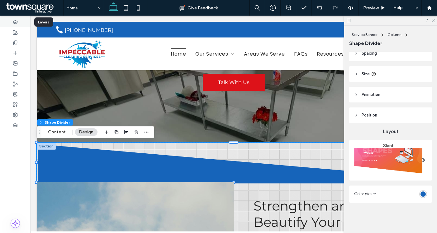
click at [14, 24] on icon at bounding box center [15, 22] width 5 height 5
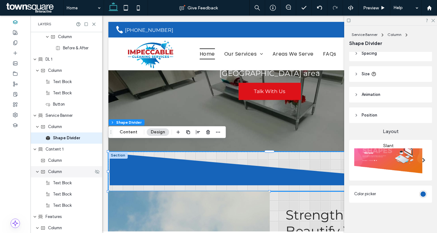
scroll to position [264, 0]
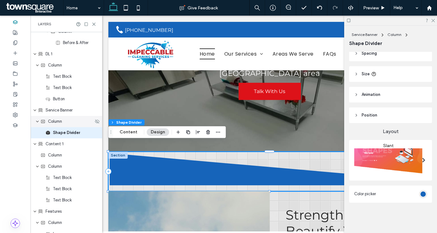
click at [55, 122] on span "Column" at bounding box center [55, 121] width 14 height 6
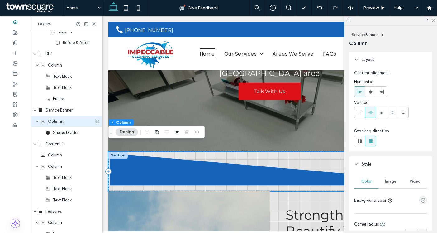
scroll to position [253, 0]
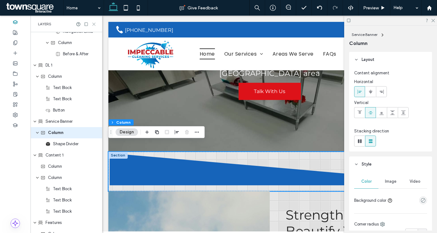
click at [93, 24] on icon at bounding box center [94, 24] width 5 height 5
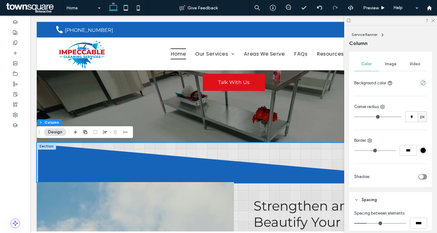
scroll to position [252, 0]
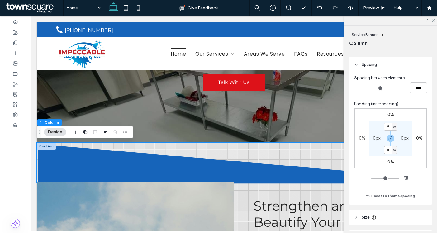
click at [389, 116] on label "0%" at bounding box center [391, 114] width 7 height 5
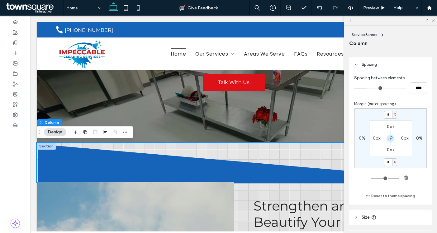
click at [390, 136] on icon "button" at bounding box center [390, 138] width 5 height 5
click at [394, 113] on span "%" at bounding box center [395, 114] width 2 height 6
click at [392, 124] on span "px" at bounding box center [393, 124] width 4 height 6
click at [391, 115] on input "*" at bounding box center [388, 115] width 8 height 8
type input "***"
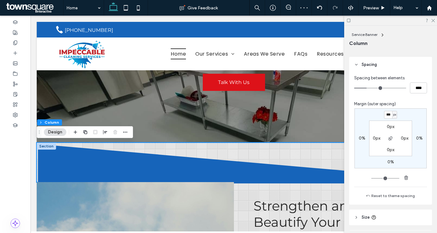
type input "*"
click at [419, 114] on div "*** px 0% 0% 0% 0px 0px 0px 0px" at bounding box center [391, 138] width 72 height 60
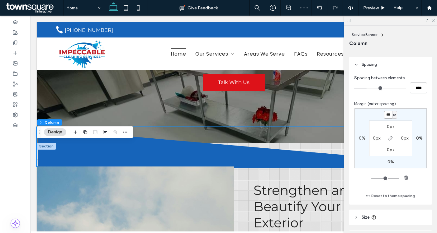
click at [391, 115] on input "***" at bounding box center [388, 115] width 8 height 8
click at [389, 115] on input "***" at bounding box center [388, 115] width 8 height 8
type input "****"
click at [411, 119] on div "**** px 0% 0% 0% 0px 0px 0px 0px" at bounding box center [391, 138] width 72 height 60
type input "*"
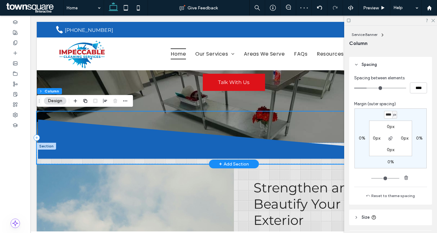
click at [54, 160] on div at bounding box center [234, 137] width 394 height 52
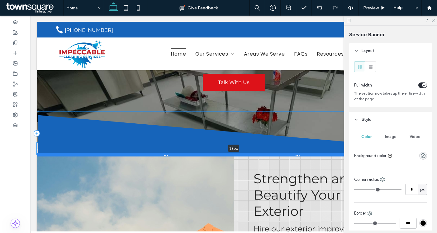
drag, startPoint x: 40, startPoint y: 162, endPoint x: 40, endPoint y: 153, distance: 9.0
click at [40, 153] on div at bounding box center [234, 154] width 394 height 3
type input "**"
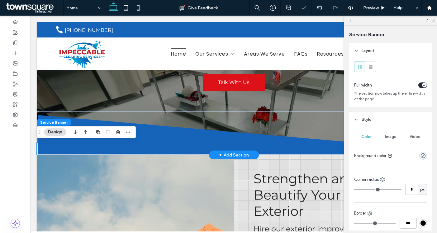
click at [433, 20] on use at bounding box center [433, 20] width 3 height 3
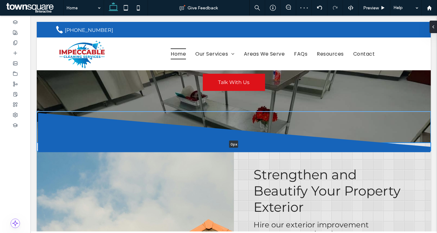
drag, startPoint x: 313, startPoint y: 154, endPoint x: 311, endPoint y: 140, distance: 14.5
click at [311, 142] on div "0px Section + Add Section" at bounding box center [234, 146] width 394 height 8
type input "*"
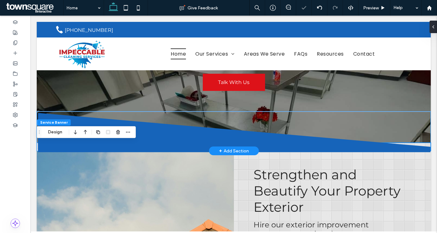
click at [306, 123] on icon at bounding box center [234, 132] width 394 height 39
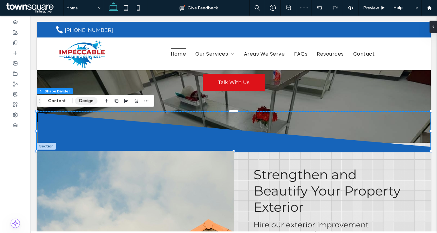
click at [85, 99] on button "Design" at bounding box center [86, 100] width 22 height 7
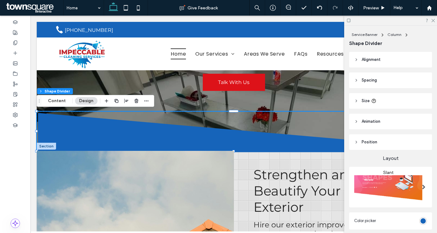
scroll to position [27, 0]
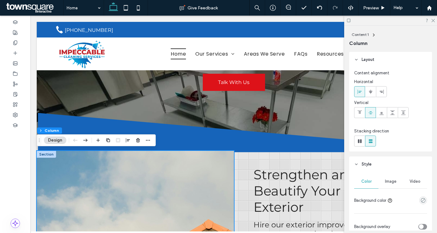
click at [48, 146] on div at bounding box center [46, 145] width 19 height 7
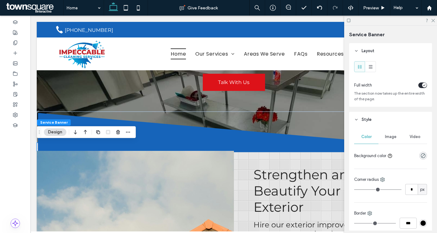
scroll to position [248, 0]
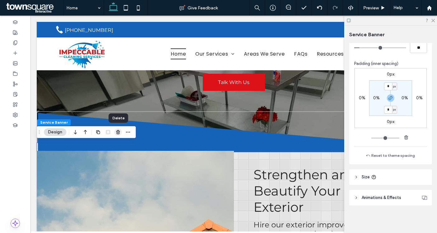
click at [119, 132] on use "button" at bounding box center [118, 132] width 4 height 4
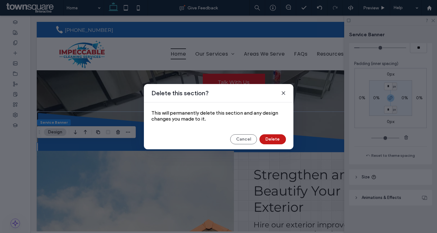
click at [266, 136] on button "Delete" at bounding box center [273, 139] width 26 height 10
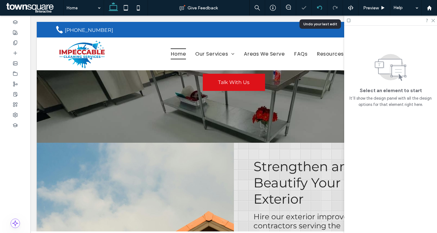
click at [320, 7] on icon at bounding box center [319, 7] width 5 height 5
click at [16, 21] on icon at bounding box center [15, 22] width 5 height 5
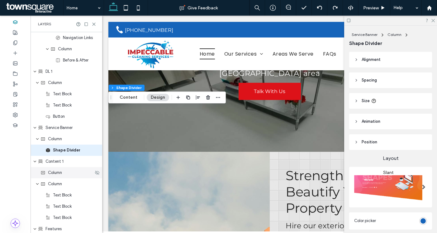
scroll to position [264, 0]
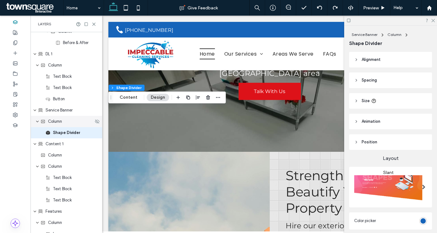
click at [55, 123] on span "Column" at bounding box center [55, 121] width 14 height 6
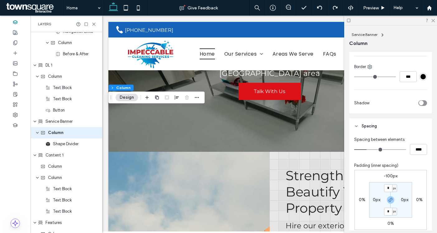
scroll to position [292, 0]
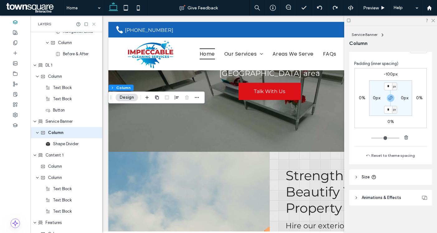
click at [92, 23] on icon at bounding box center [94, 24] width 5 height 5
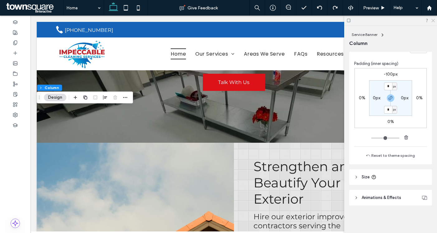
click at [432, 19] on icon at bounding box center [433, 20] width 4 height 4
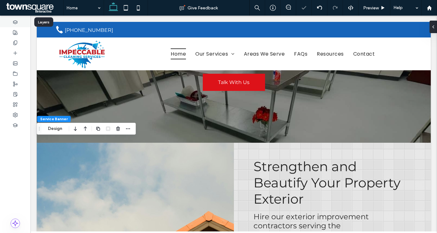
click at [18, 24] on div at bounding box center [15, 22] width 31 height 10
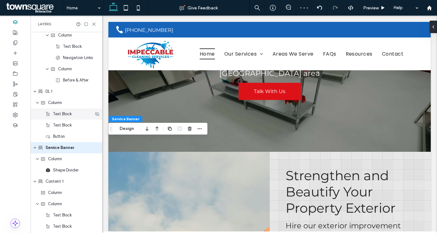
scroll to position [242, 0]
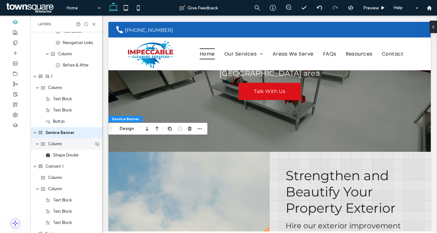
click at [57, 145] on span "Column" at bounding box center [55, 144] width 14 height 6
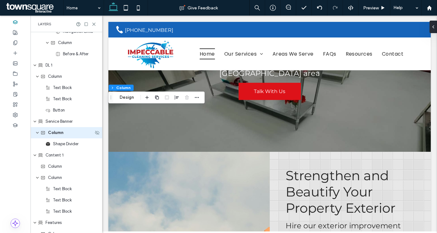
scroll to position [253, 0]
click at [128, 96] on button "Design" at bounding box center [127, 97] width 22 height 7
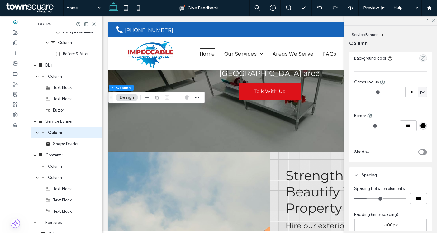
scroll to position [226, 0]
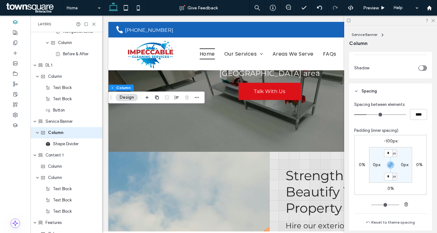
click at [390, 140] on label "-100px" at bounding box center [391, 140] width 14 height 5
type input "*"
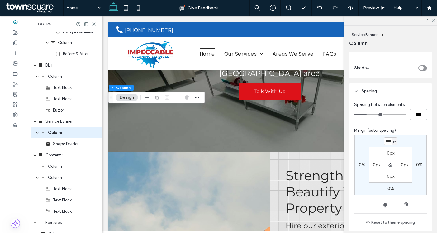
click at [391, 140] on input "****" at bounding box center [388, 141] width 8 height 8
type input "****"
type input "*"
click at [408, 142] on div "**** px 0% 0% 0% 0px 0px 0px 0px" at bounding box center [391, 165] width 72 height 60
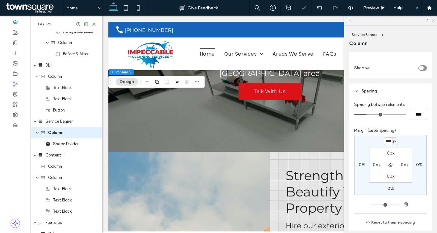
click at [434, 20] on icon at bounding box center [433, 20] width 4 height 4
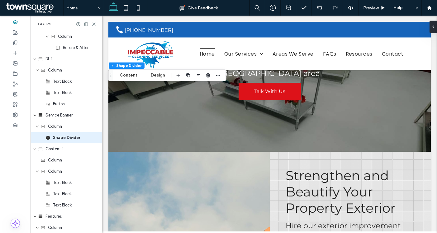
scroll to position [264, 0]
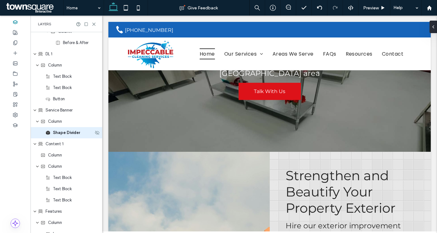
type input "**"
type input "***"
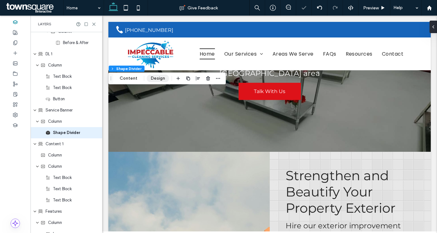
click at [158, 80] on button "Design" at bounding box center [158, 77] width 22 height 7
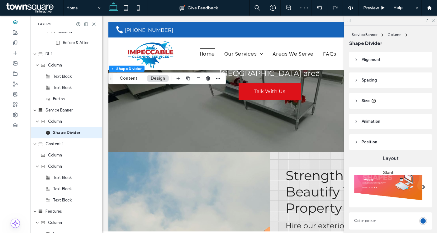
scroll to position [27, 0]
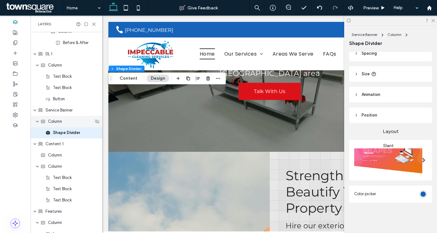
click at [58, 121] on span "Column" at bounding box center [55, 121] width 14 height 6
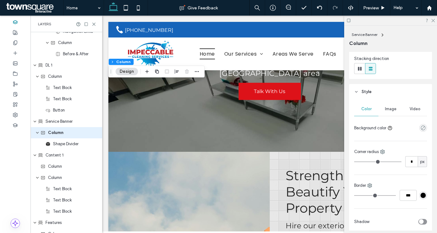
scroll to position [204, 0]
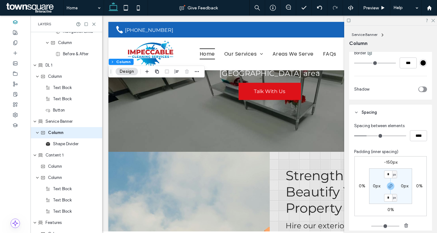
click at [390, 161] on label "-150px" at bounding box center [390, 161] width 13 height 5
type input "*"
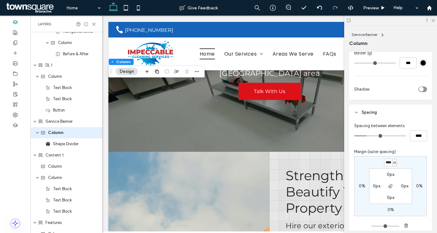
click at [390, 161] on input "****" at bounding box center [388, 162] width 8 height 8
type input "****"
type input "*"
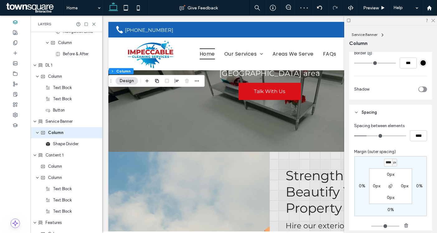
type input "****"
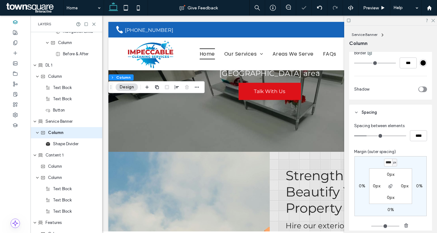
type input "*"
click at [368, 9] on span "Preview" at bounding box center [371, 7] width 16 height 5
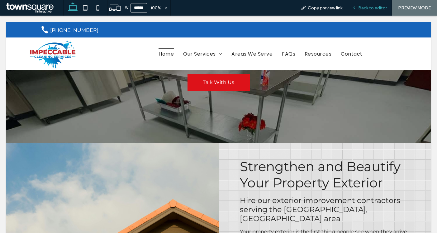
click at [378, 7] on span "Back to editor" at bounding box center [372, 7] width 29 height 5
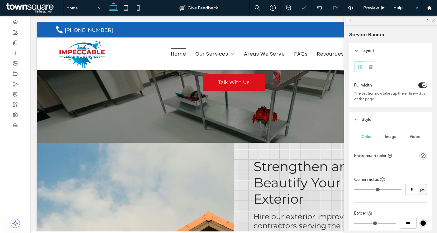
type input "**"
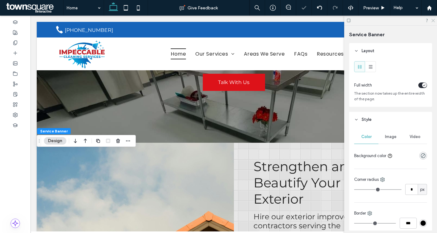
click at [435, 20] on icon at bounding box center [433, 20] width 4 height 4
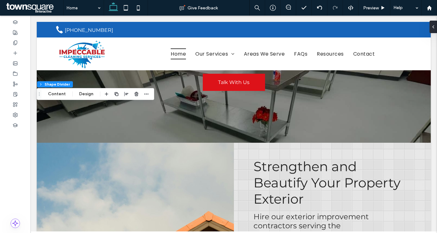
click at [140, 90] on div at bounding box center [126, 93] width 47 height 11
click at [134, 92] on icon "button" at bounding box center [136, 93] width 5 height 5
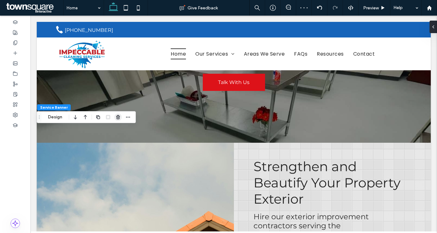
click at [117, 114] on span "button" at bounding box center [117, 116] width 7 height 7
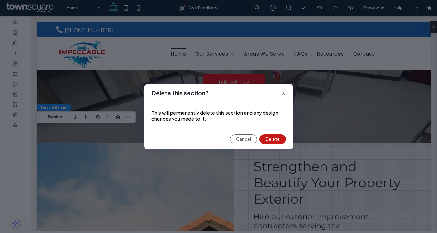
click at [267, 138] on button "Delete" at bounding box center [273, 139] width 26 height 10
